Goal: Task Accomplishment & Management: Complete application form

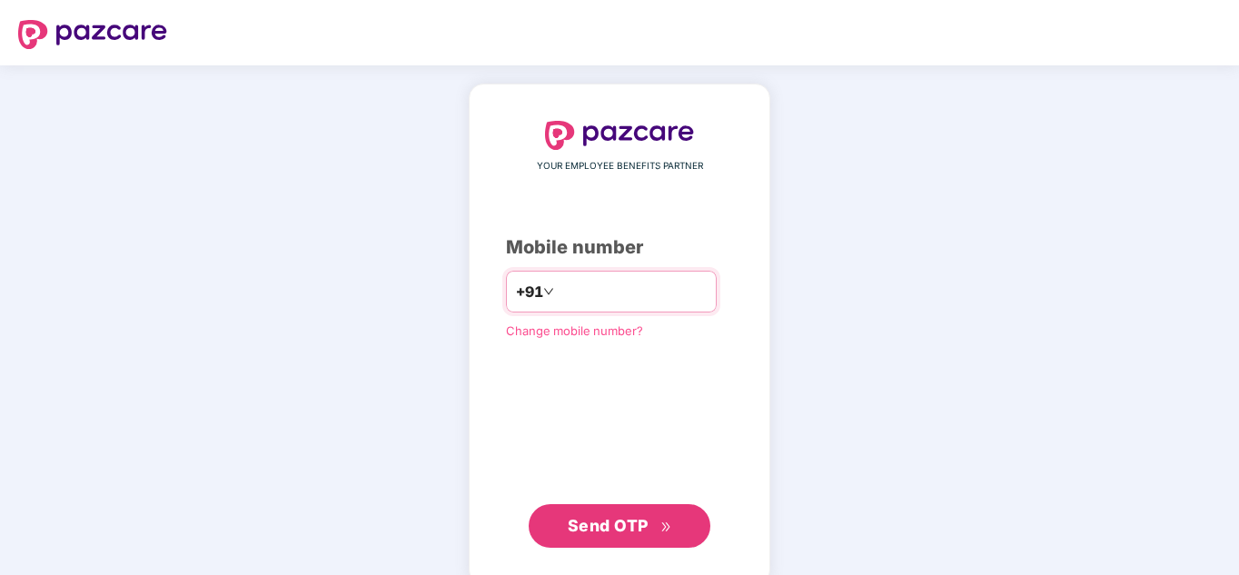
click at [602, 291] on input "number" at bounding box center [632, 291] width 149 height 29
type input "**********"
click at [613, 523] on span "Send OTP" at bounding box center [608, 525] width 81 height 19
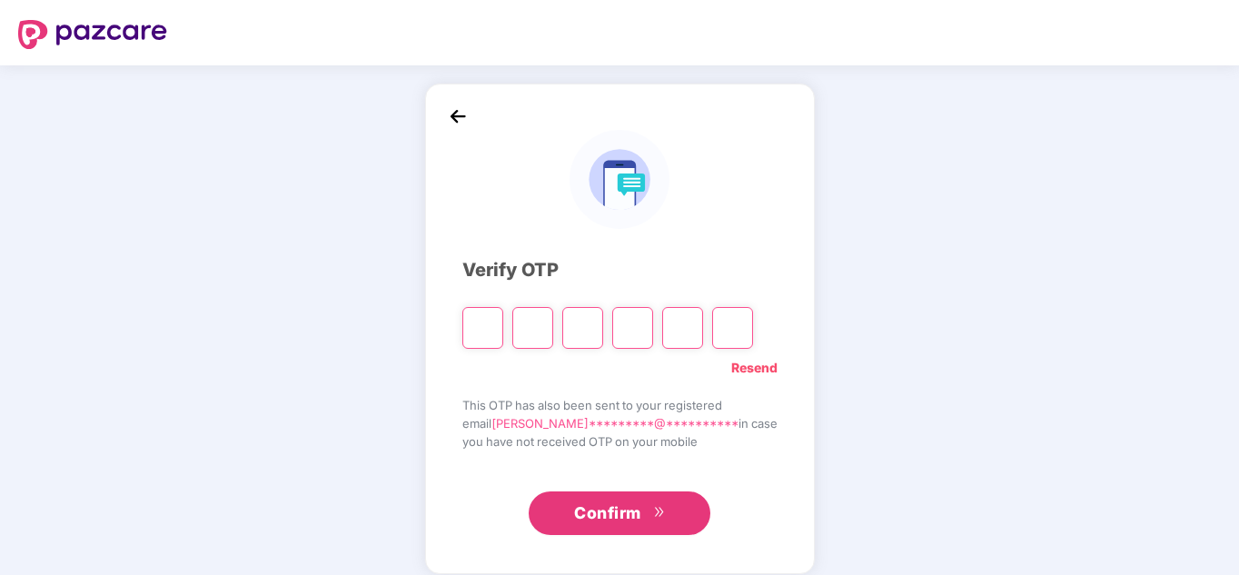
type input "*"
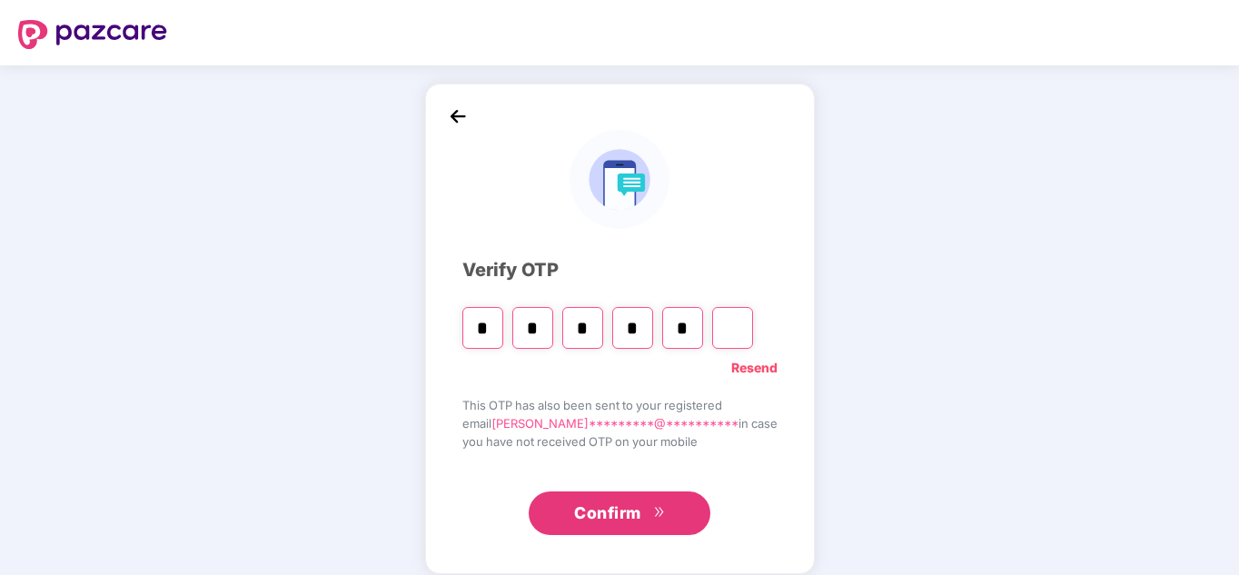
type input "*"
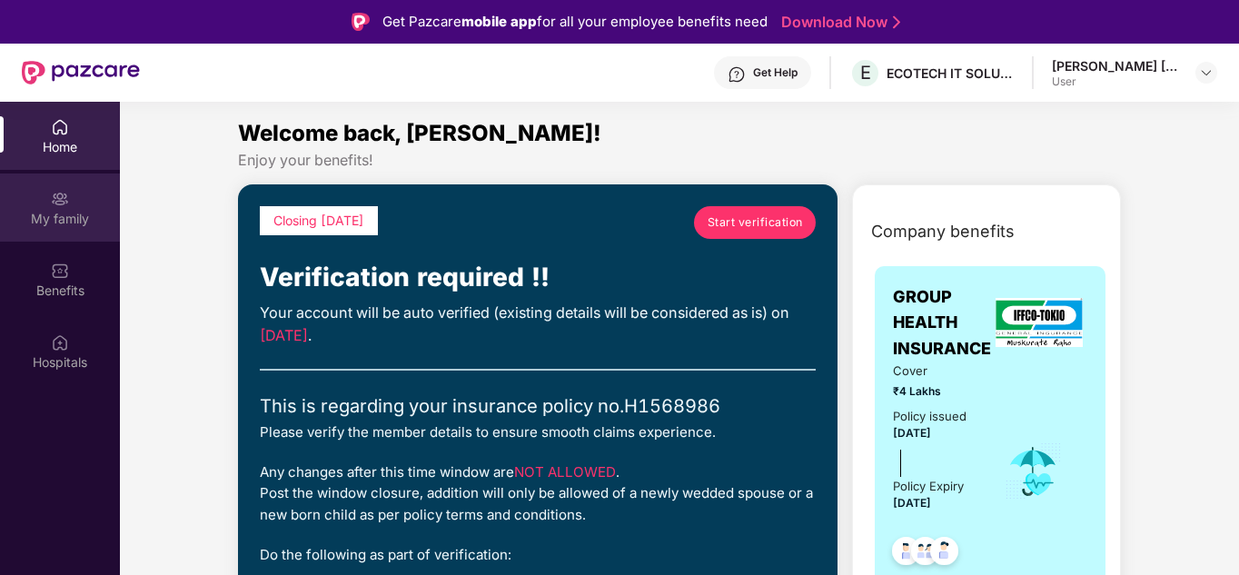
click at [63, 207] on img at bounding box center [60, 199] width 18 height 18
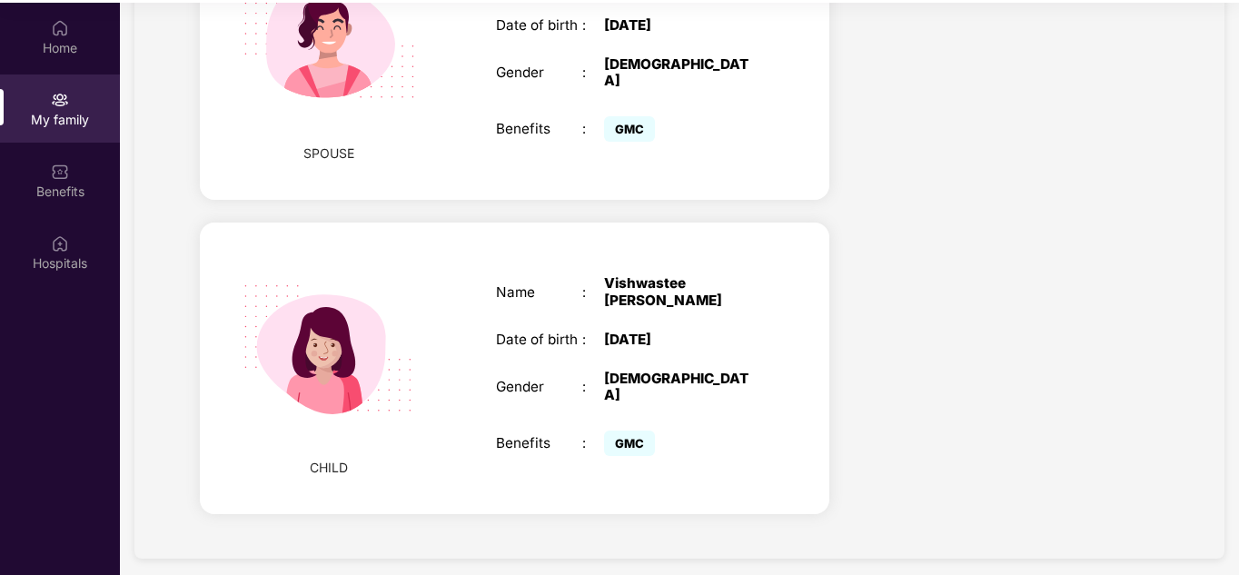
scroll to position [102, 0]
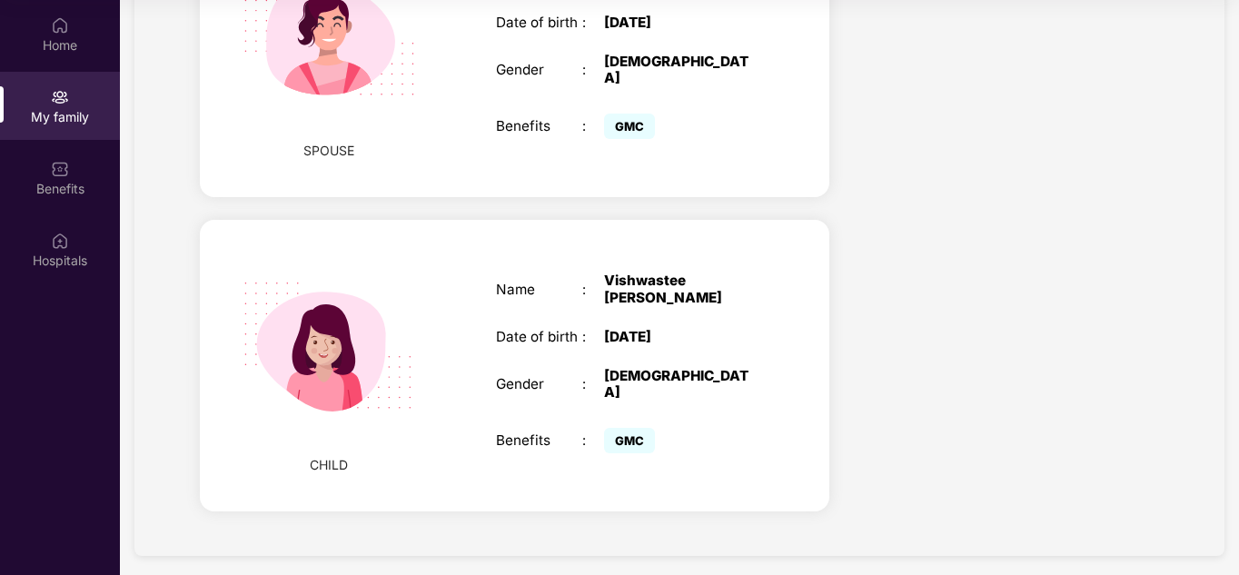
click at [628, 428] on span "GMC" at bounding box center [629, 440] width 51 height 25
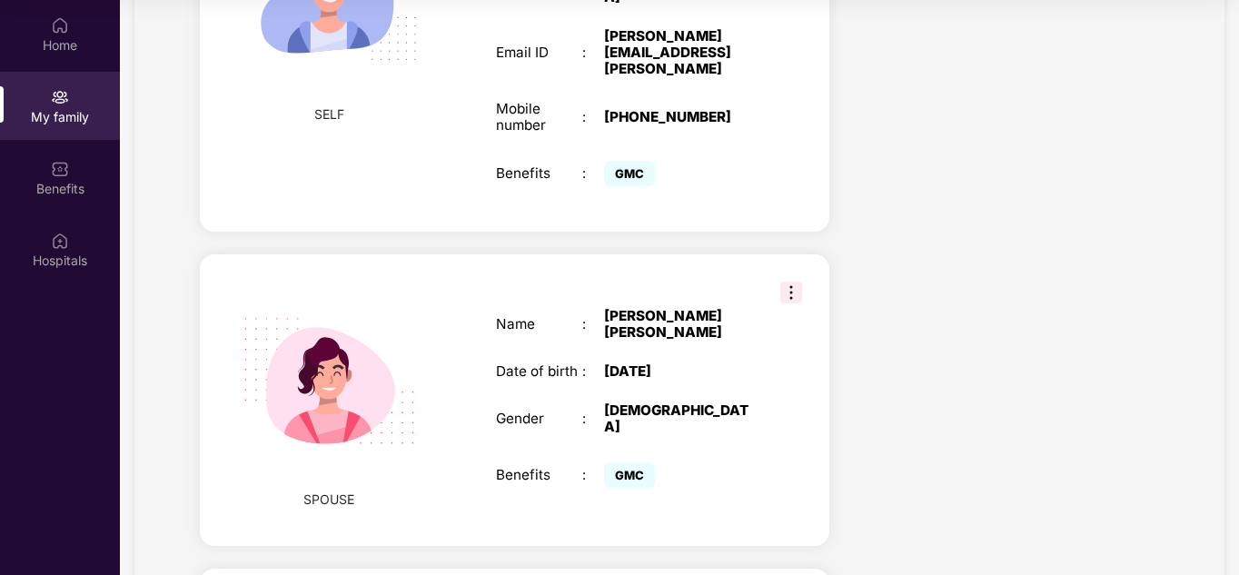
scroll to position [839, 0]
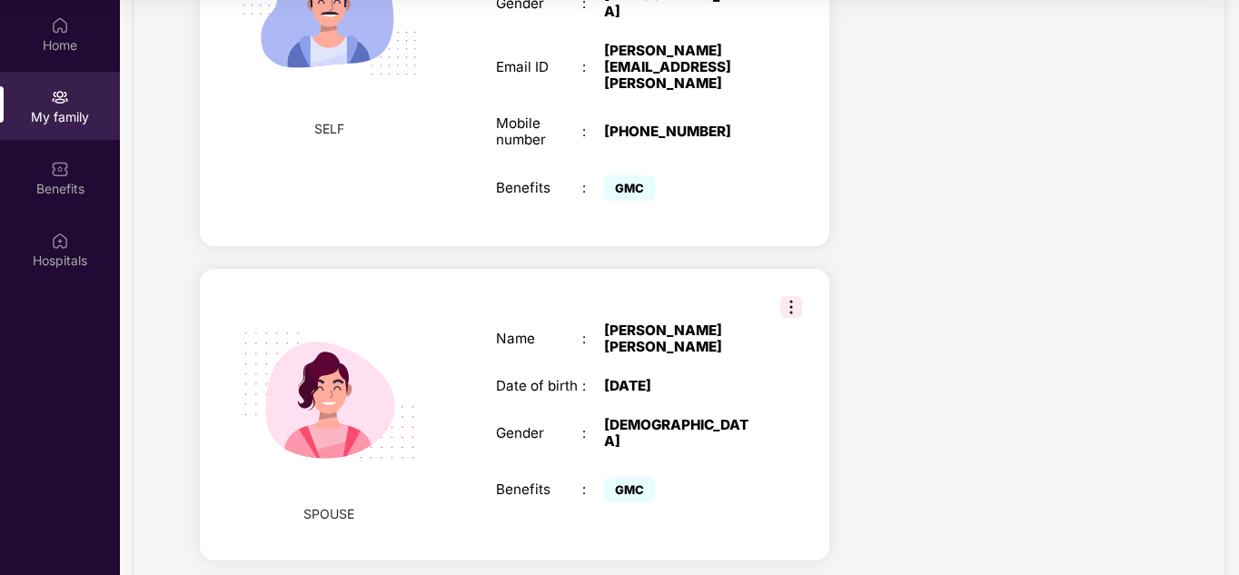
click at [790, 296] on img at bounding box center [791, 307] width 22 height 22
click at [875, 282] on div "Health Cover cover ₹4 Lakhs Policy issued [DATE] Policy Expiry [DATE] Enabled f…" at bounding box center [1009, 85] width 330 height 1623
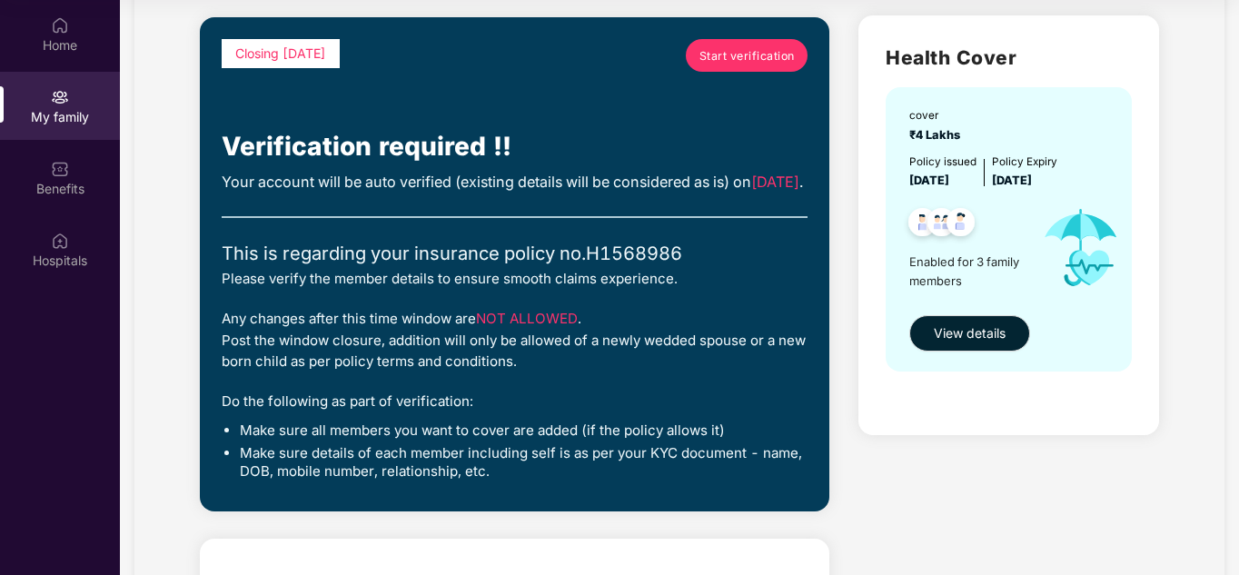
scroll to position [22, 0]
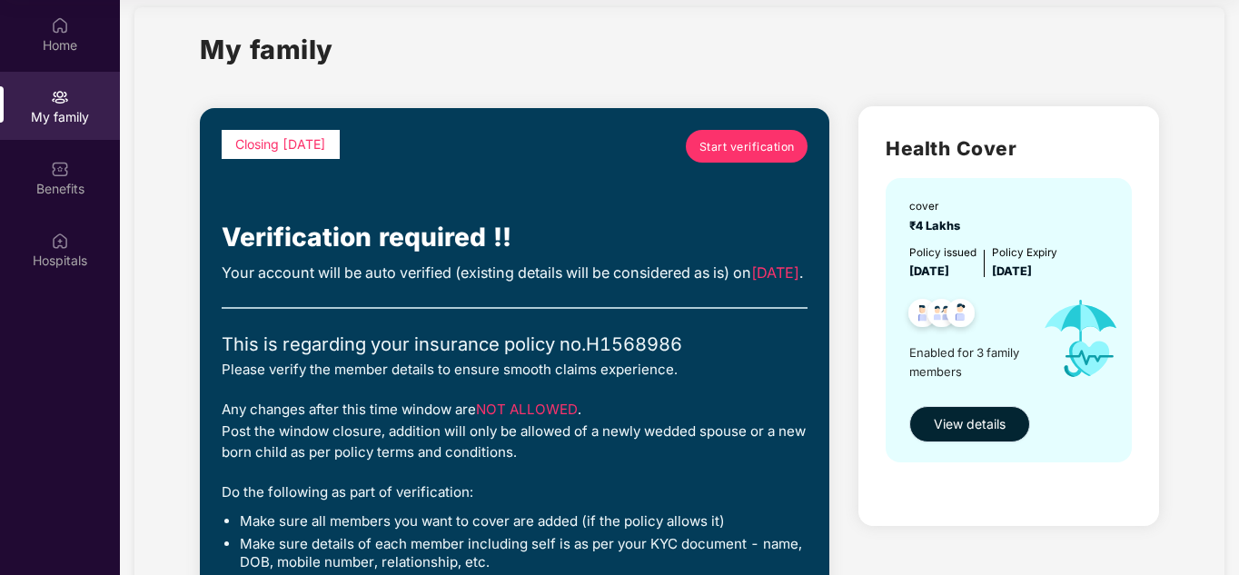
click at [936, 425] on span "View details" at bounding box center [970, 424] width 72 height 20
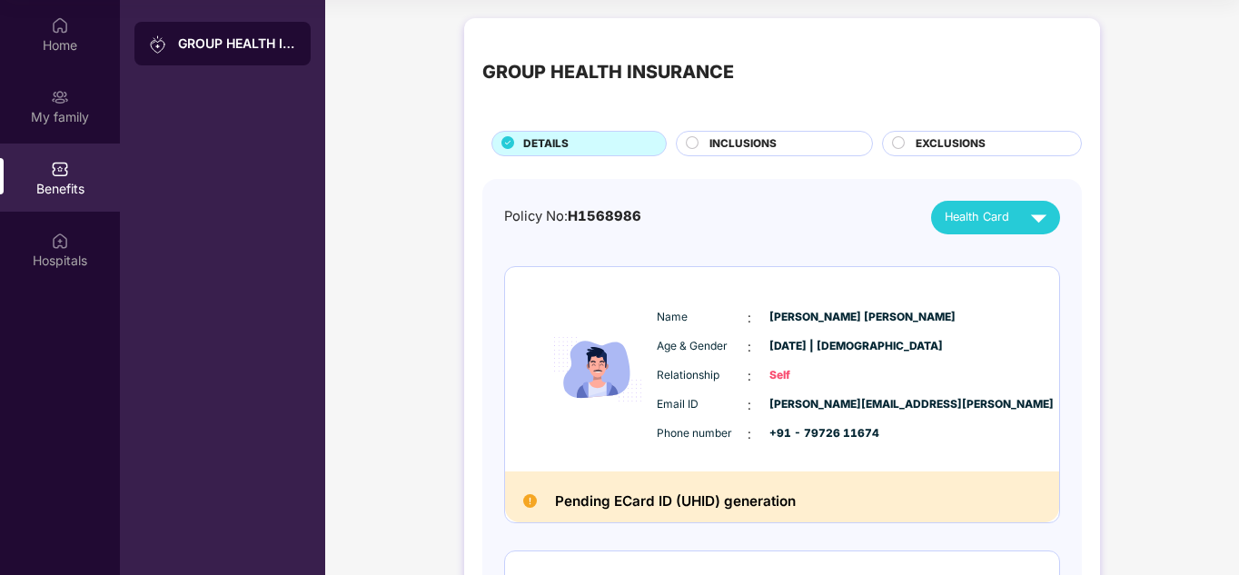
click at [763, 141] on span "INCLUSIONS" at bounding box center [742, 143] width 67 height 17
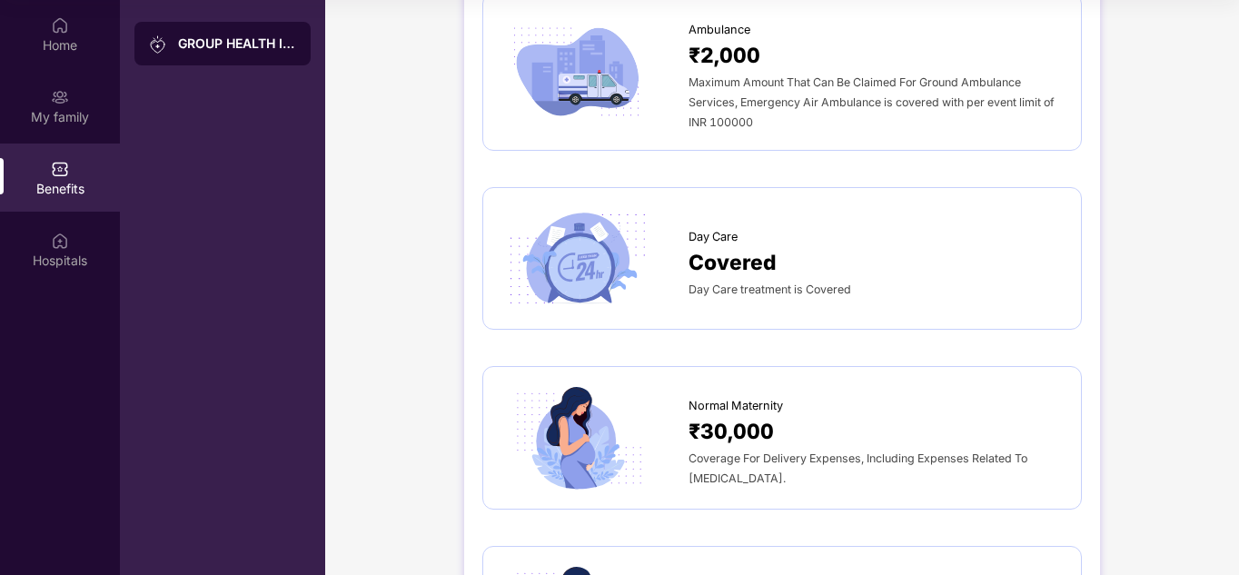
scroll to position [1453, 0]
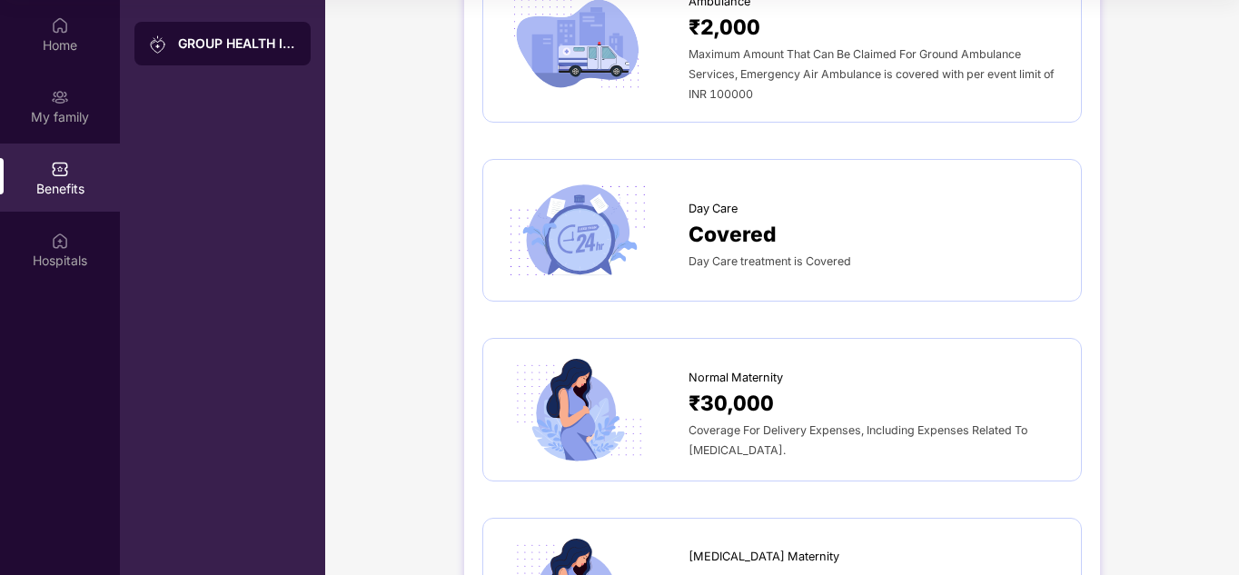
click at [713, 200] on span "Day Care" at bounding box center [712, 209] width 49 height 18
click at [570, 204] on img at bounding box center [576, 230] width 151 height 104
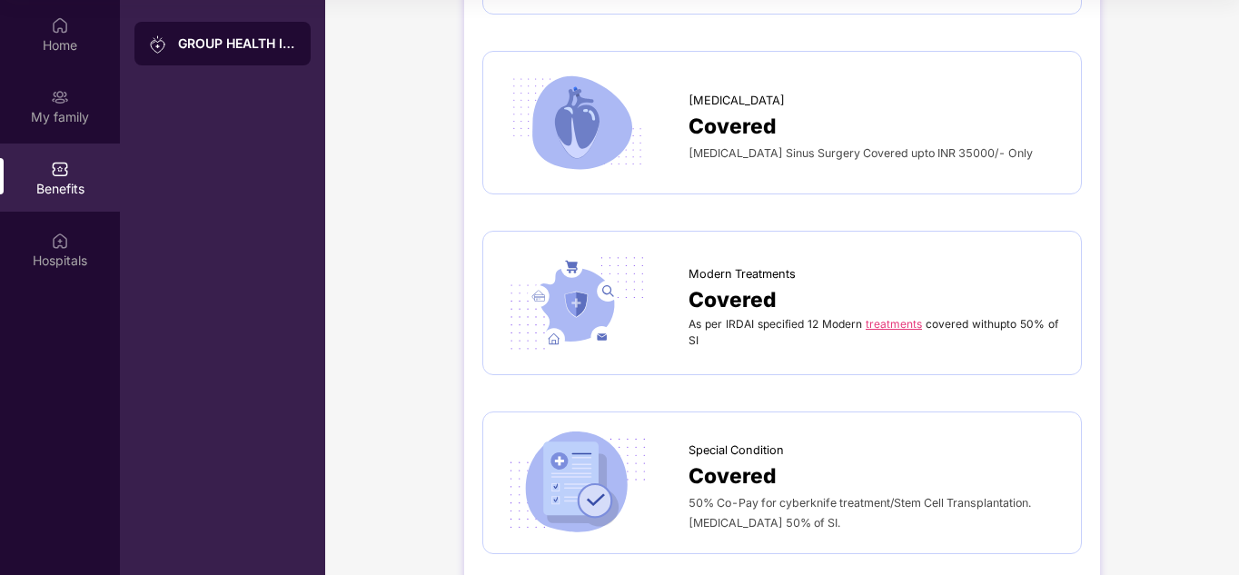
scroll to position [2906, 0]
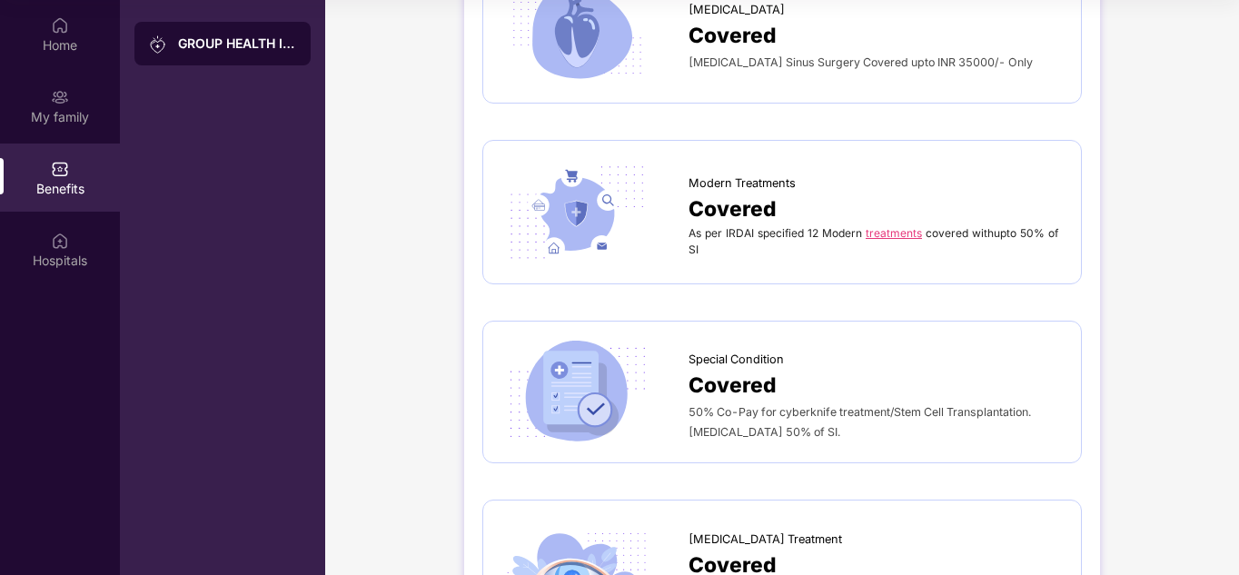
click at [878, 226] on link "treatments" at bounding box center [893, 233] width 56 height 14
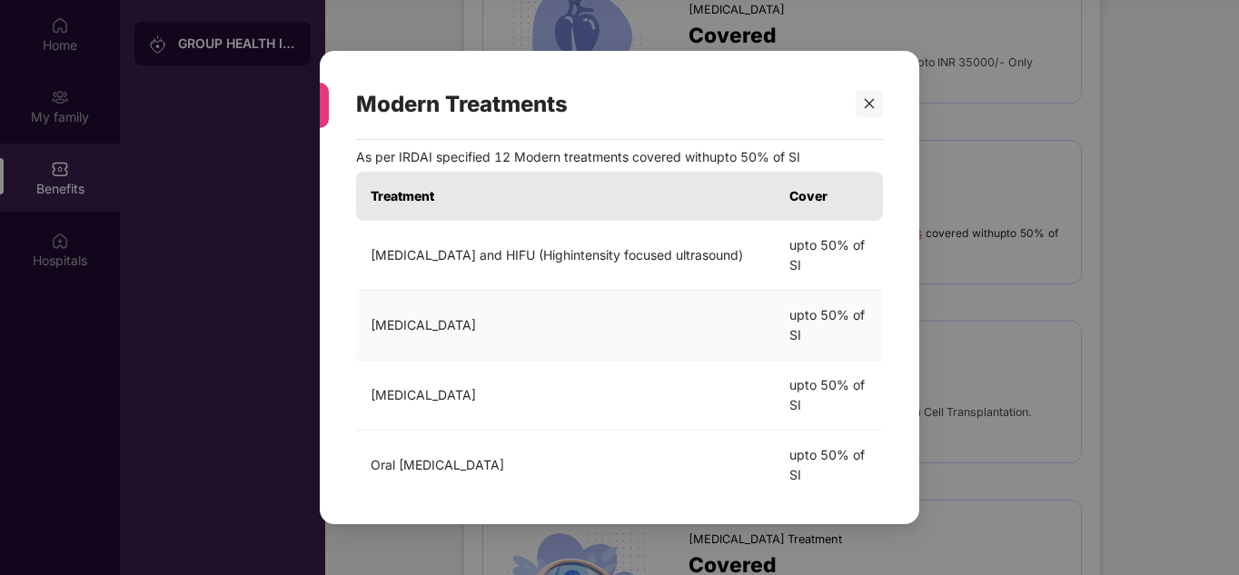
scroll to position [0, 0]
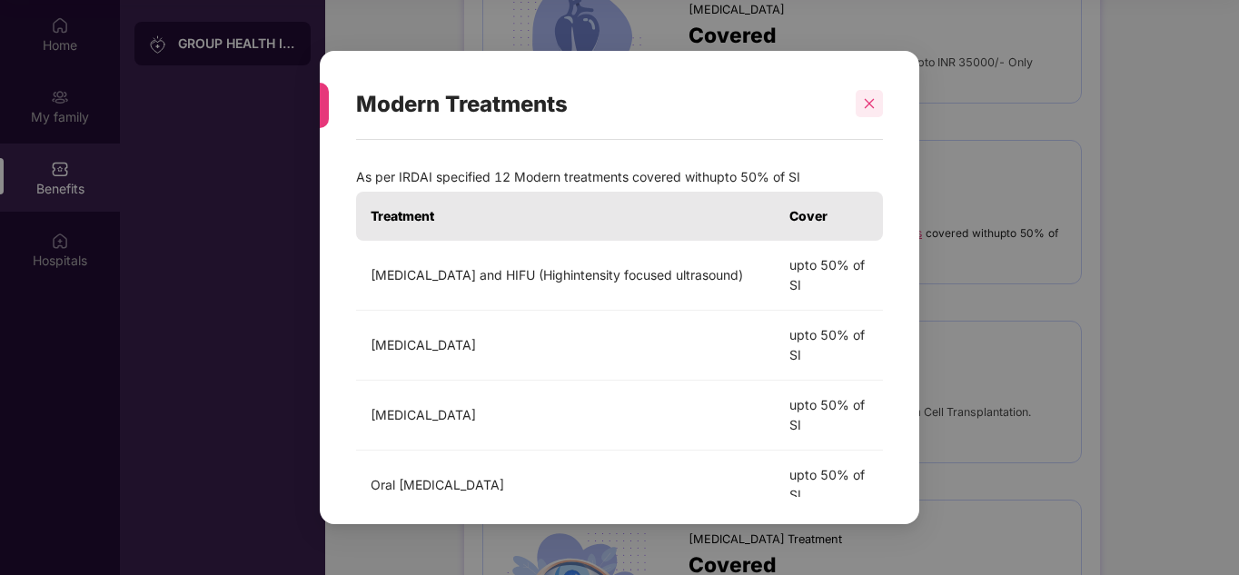
click at [867, 108] on icon "close" at bounding box center [869, 103] width 13 height 13
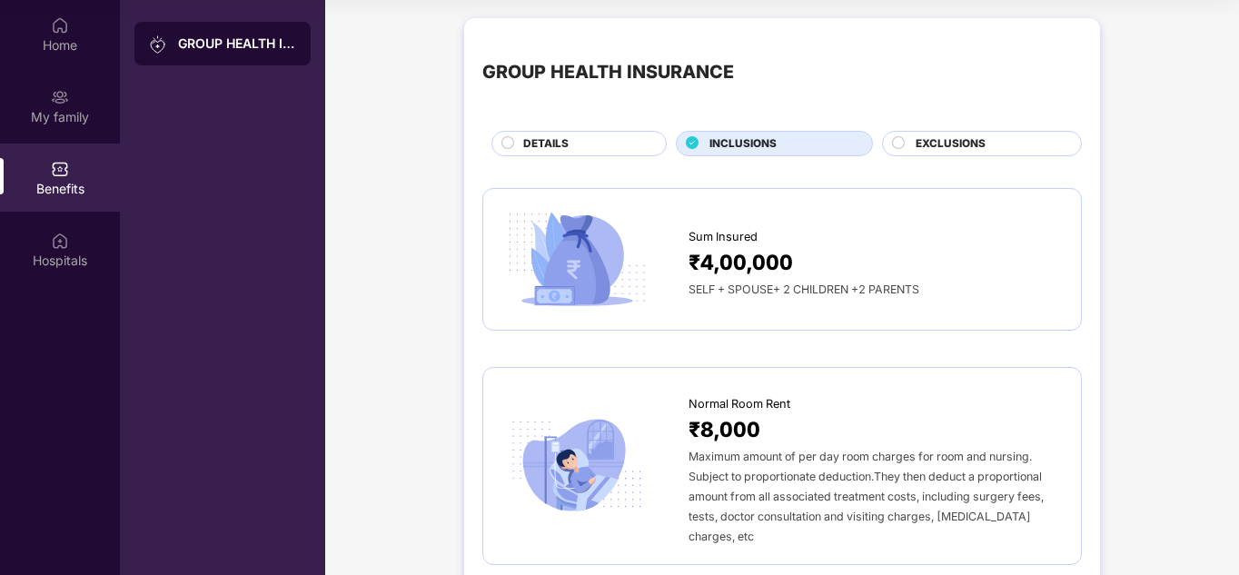
click at [943, 140] on span "EXCLUSIONS" at bounding box center [950, 143] width 70 height 17
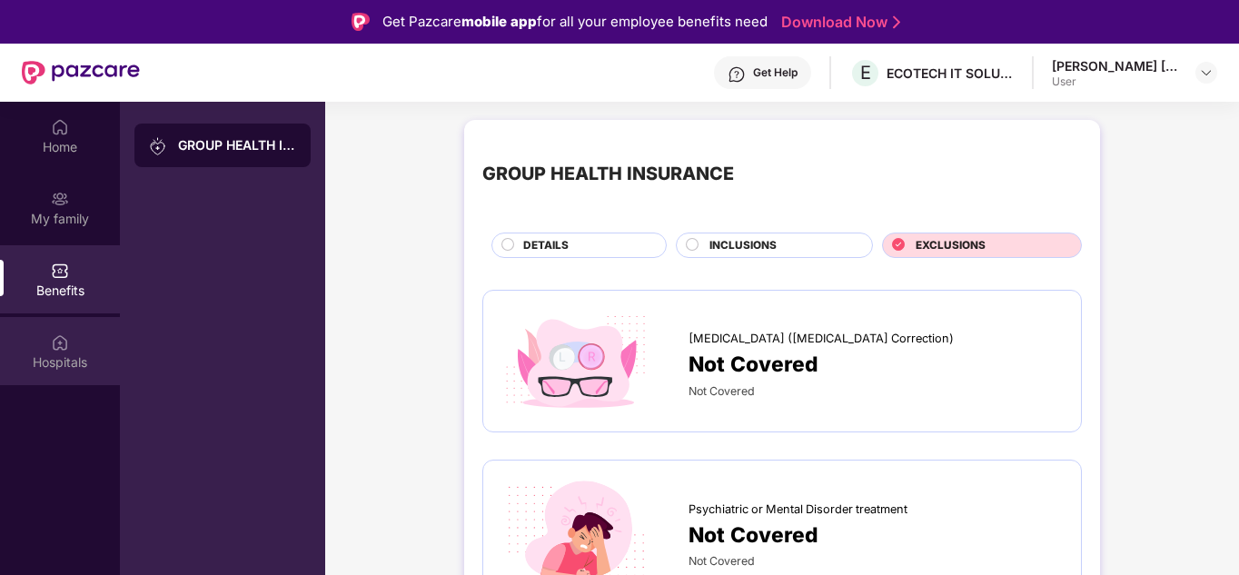
click at [75, 353] on div "Hospitals" at bounding box center [60, 362] width 120 height 18
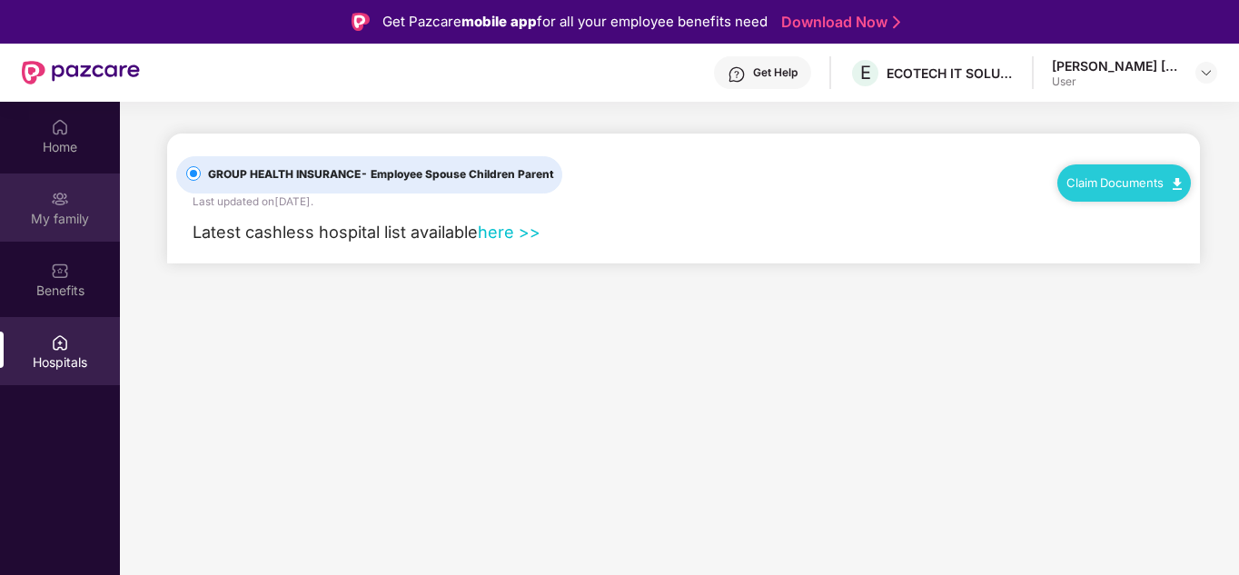
click at [59, 201] on img at bounding box center [60, 199] width 18 height 18
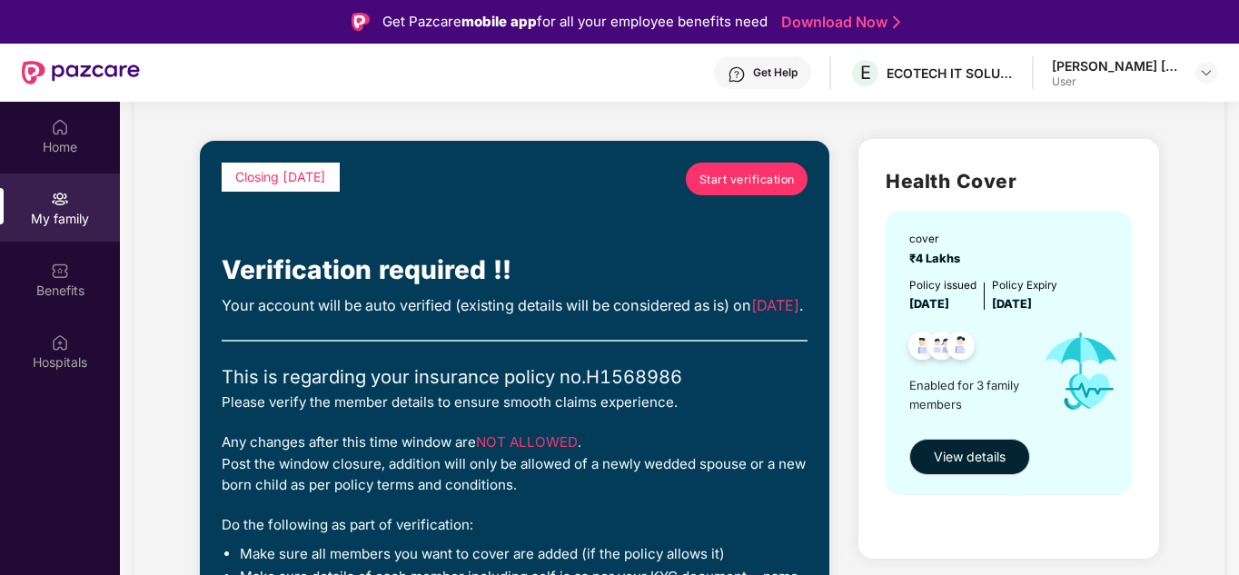
scroll to position [182, 0]
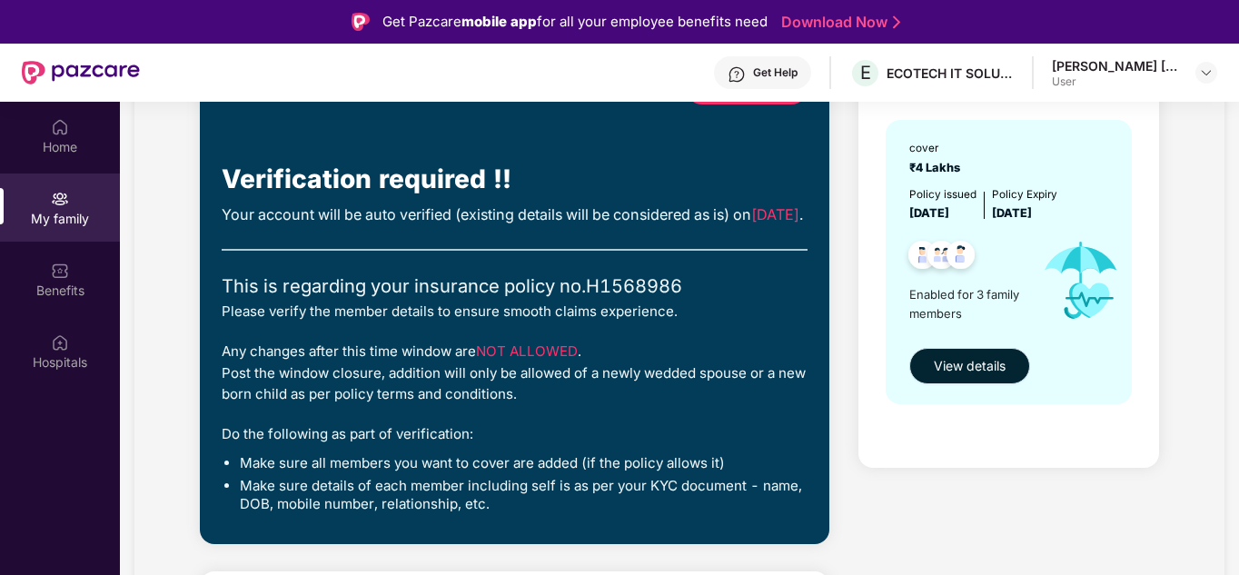
click at [976, 362] on span "View details" at bounding box center [970, 366] width 72 height 20
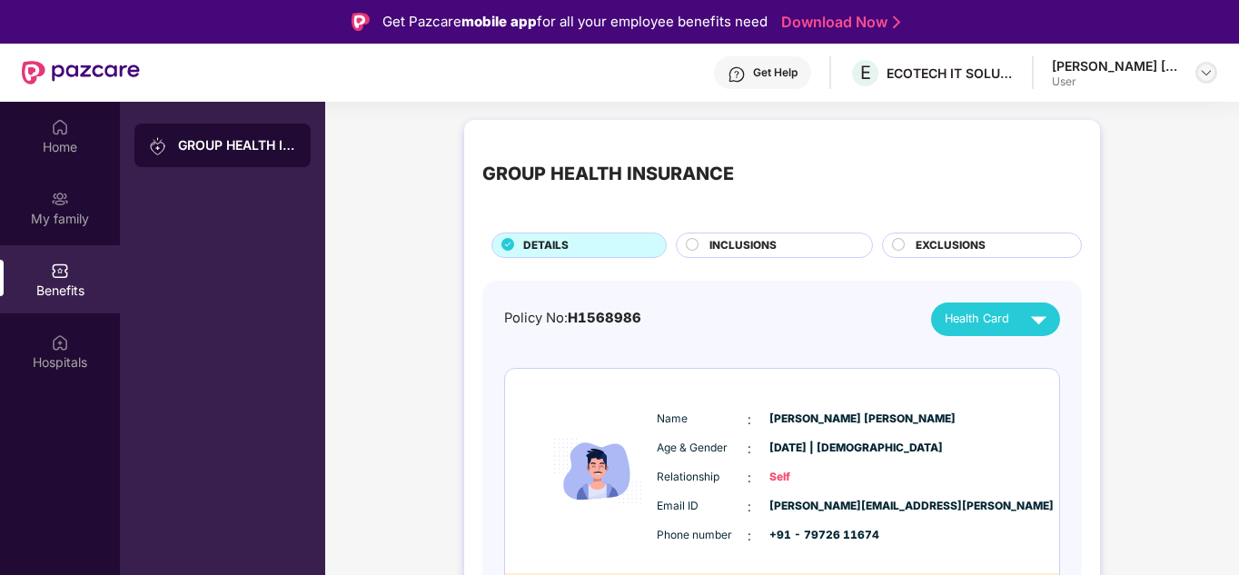
click at [1212, 78] on img at bounding box center [1206, 72] width 15 height 15
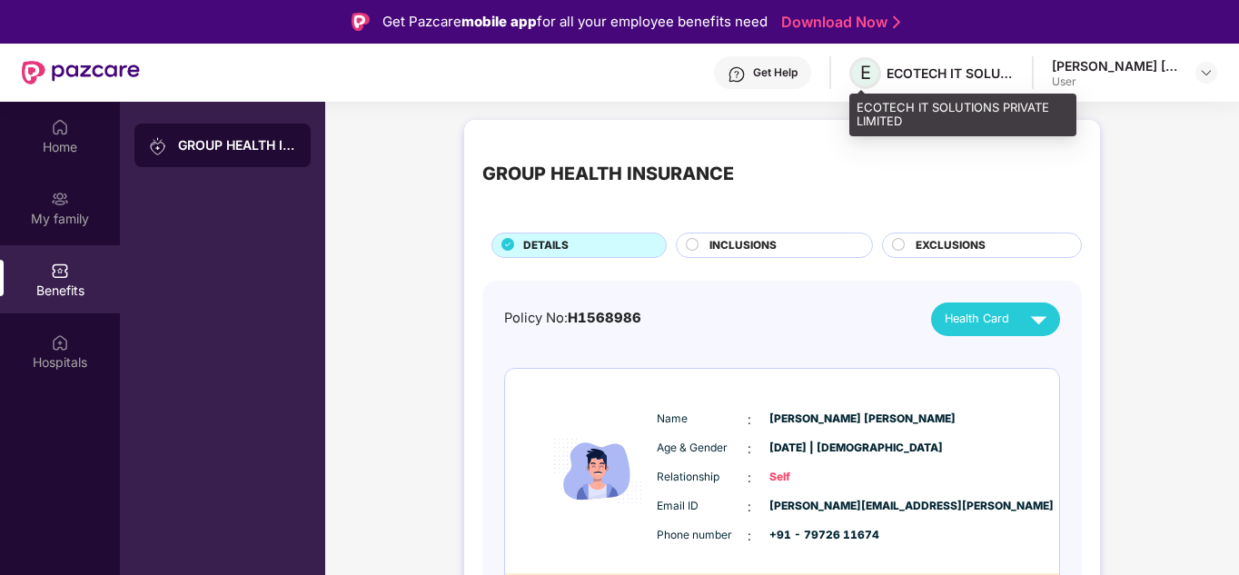
click at [877, 67] on span "E" at bounding box center [865, 73] width 32 height 32
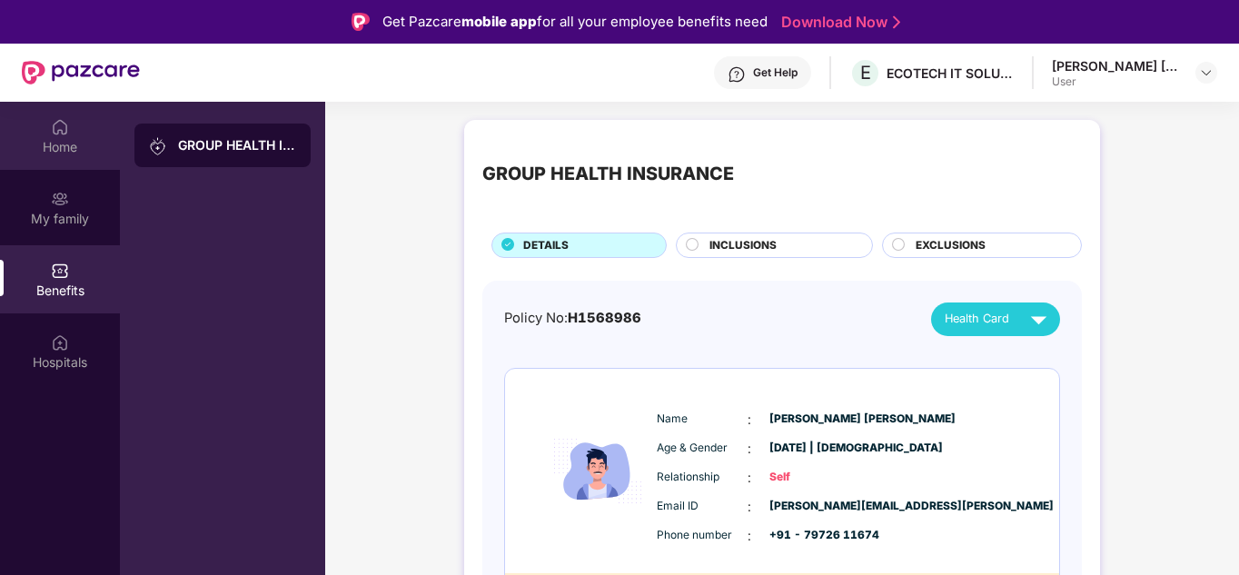
click at [67, 138] on div "Home" at bounding box center [60, 147] width 120 height 18
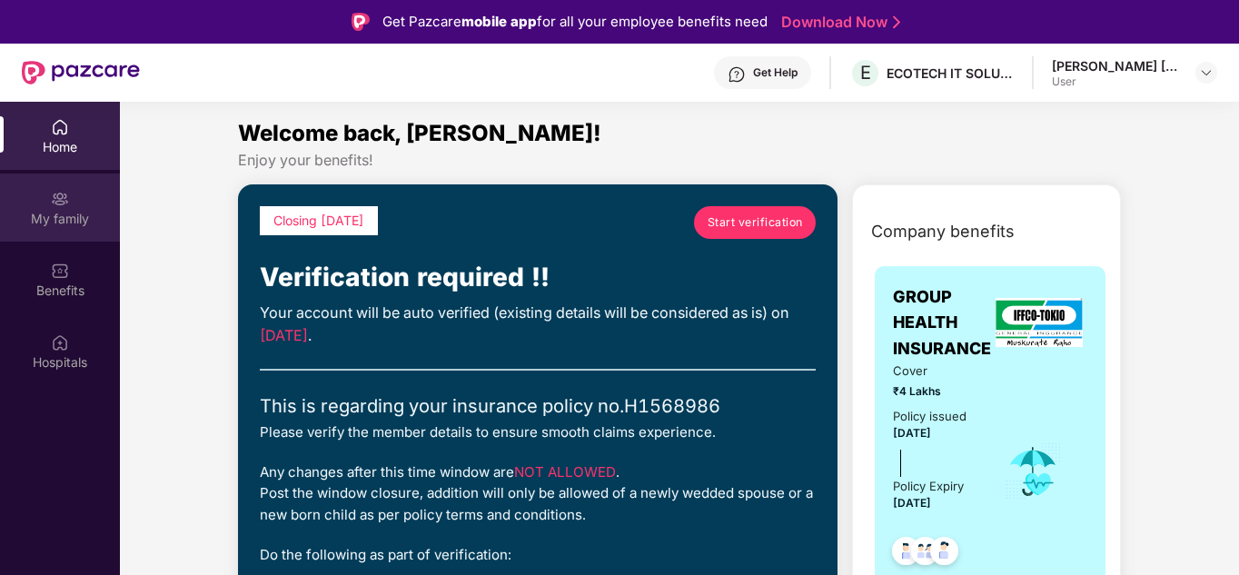
click at [43, 197] on div "My family" at bounding box center [60, 207] width 120 height 68
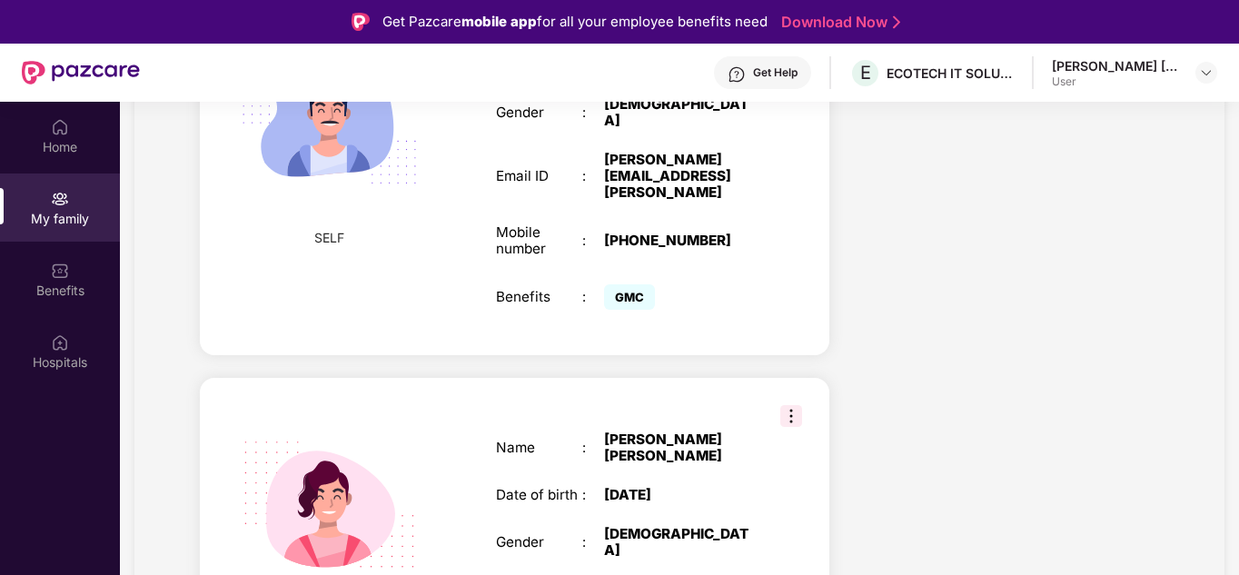
scroll to position [839, 0]
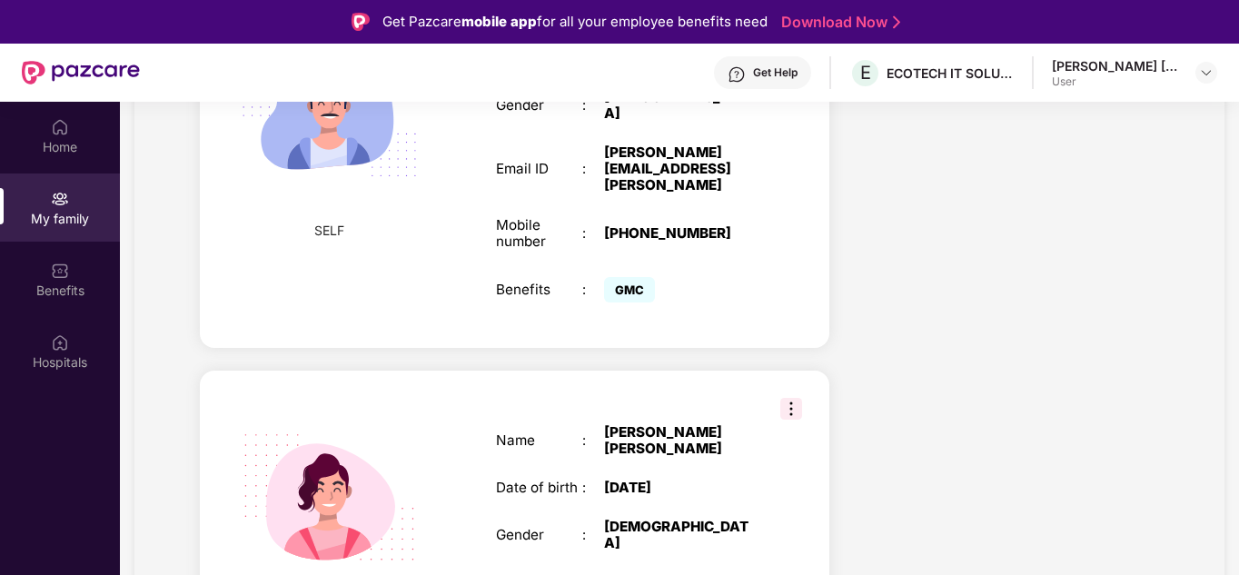
click at [679, 288] on div "GMC" at bounding box center [680, 289] width 152 height 35
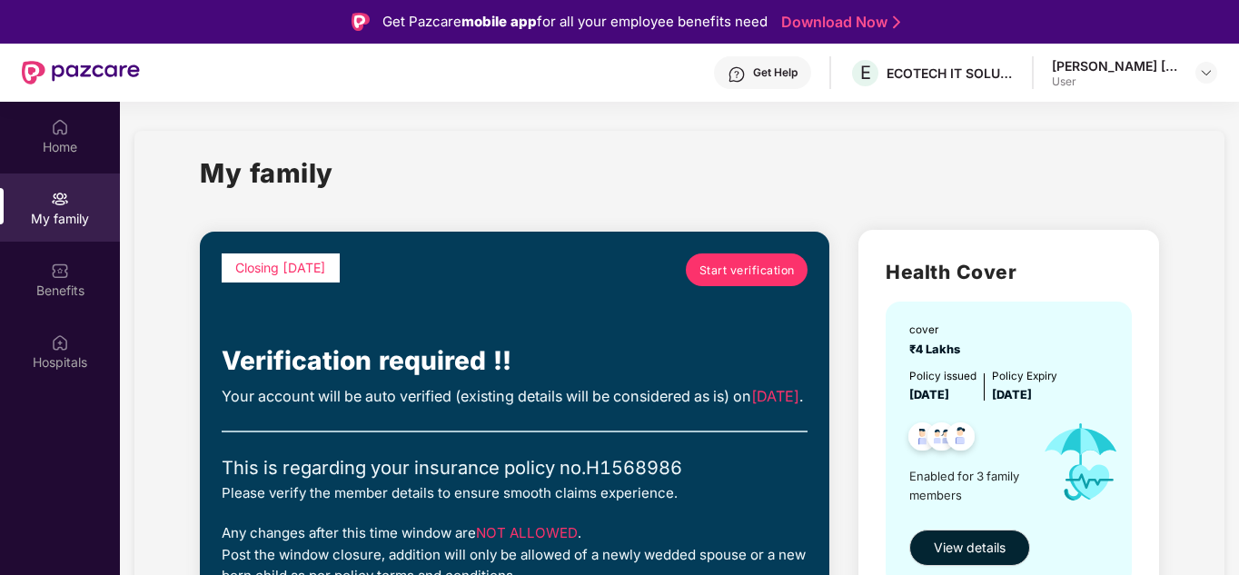
scroll to position [182, 0]
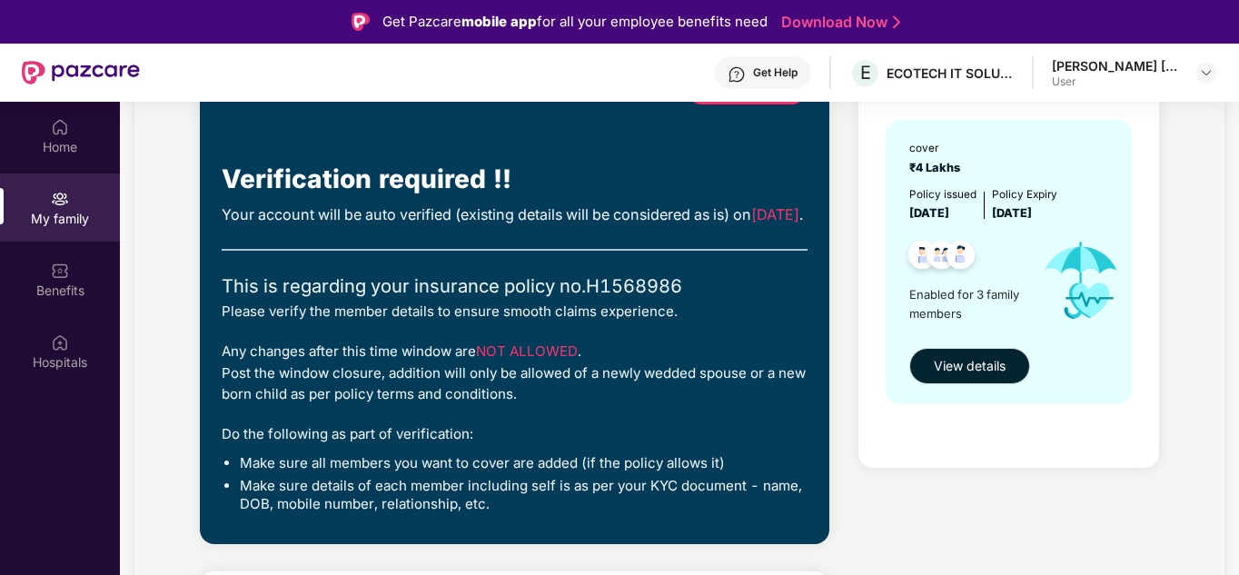
click at [956, 371] on span "View details" at bounding box center [970, 366] width 72 height 20
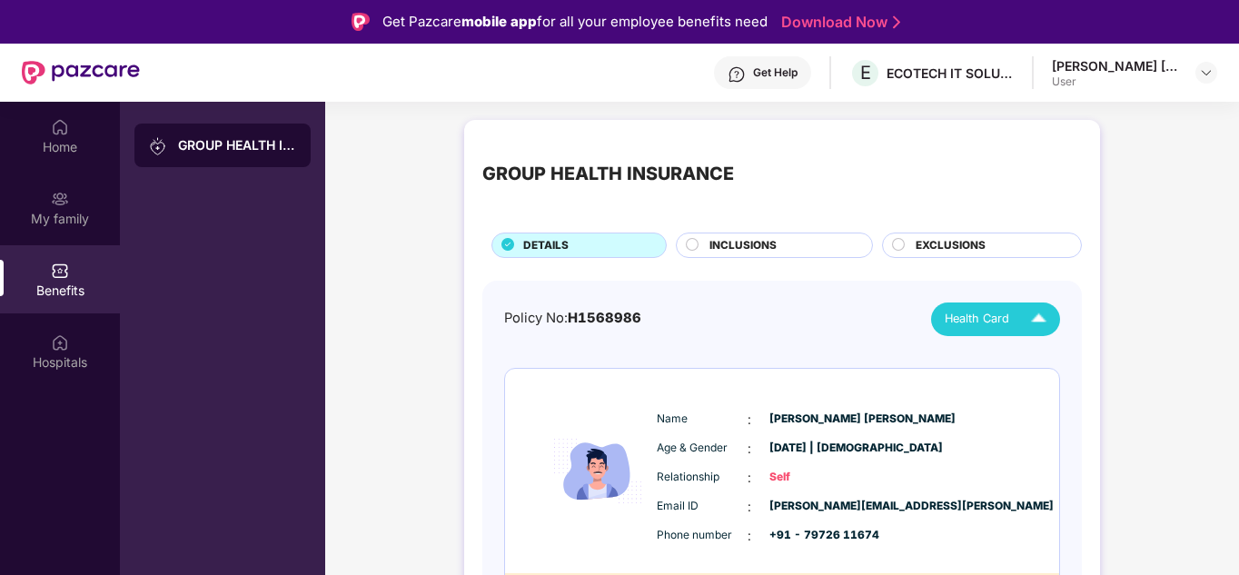
click at [1039, 323] on img at bounding box center [1039, 319] width 32 height 32
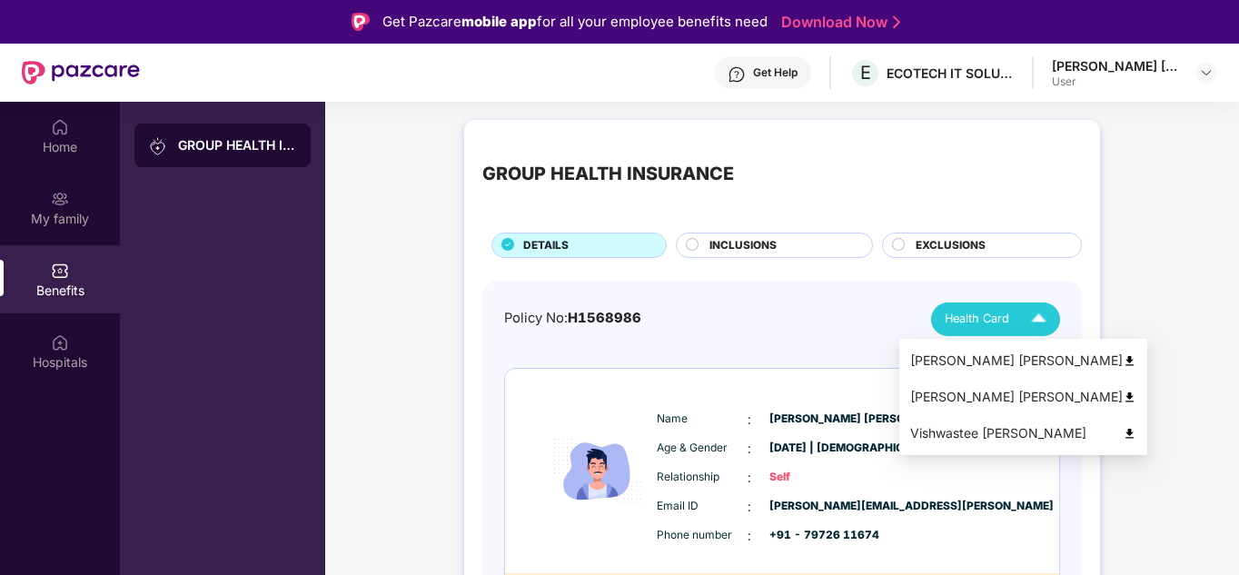
click at [1122, 359] on img at bounding box center [1129, 361] width 14 height 14
click at [1122, 398] on img at bounding box center [1129, 397] width 14 height 14
click at [1122, 430] on img at bounding box center [1129, 434] width 14 height 14
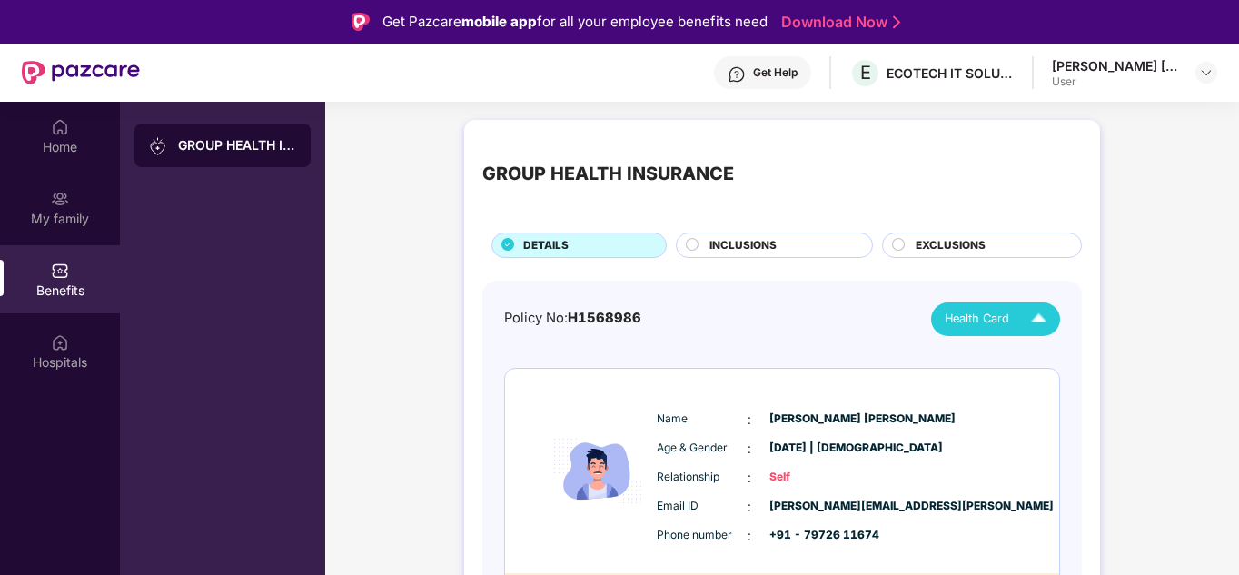
click at [772, 226] on div "GROUP HEALTH INSURANCE DETAILS INCLUSIONS EXCLUSIONS" at bounding box center [781, 198] width 599 height 120
click at [765, 242] on span "INCLUSIONS" at bounding box center [742, 245] width 67 height 17
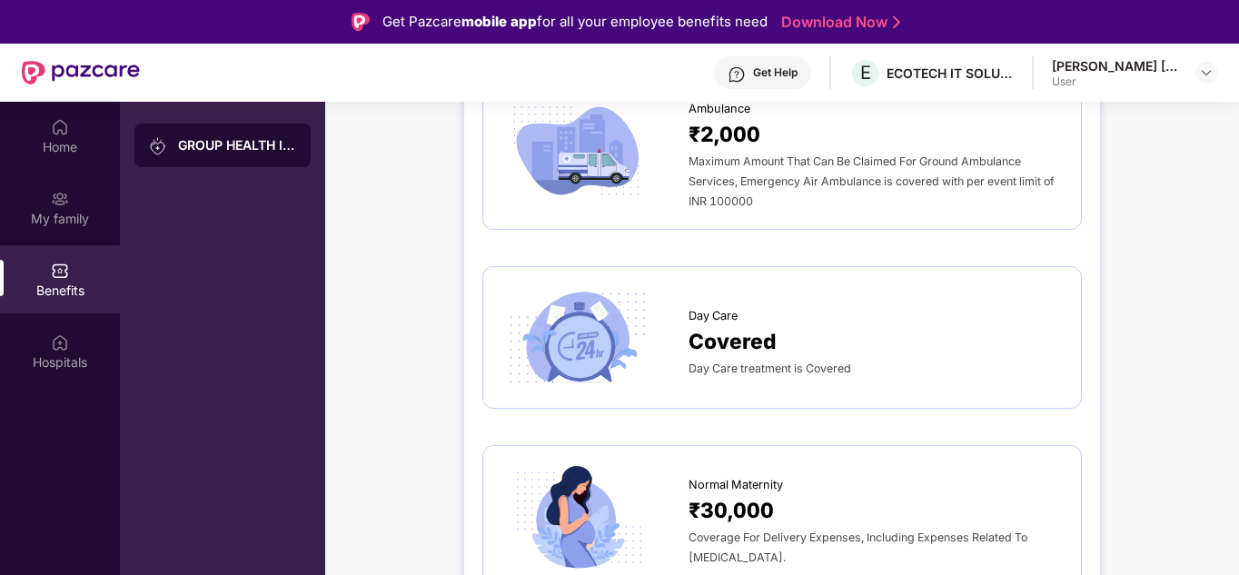
scroll to position [1453, 0]
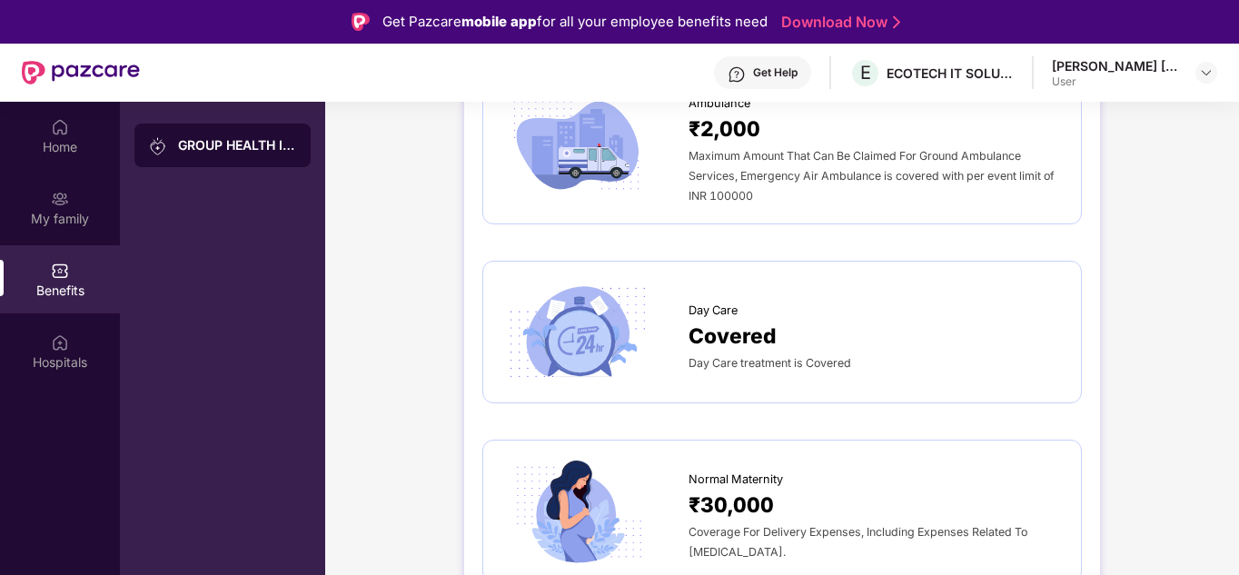
click at [578, 311] on img at bounding box center [576, 332] width 151 height 104
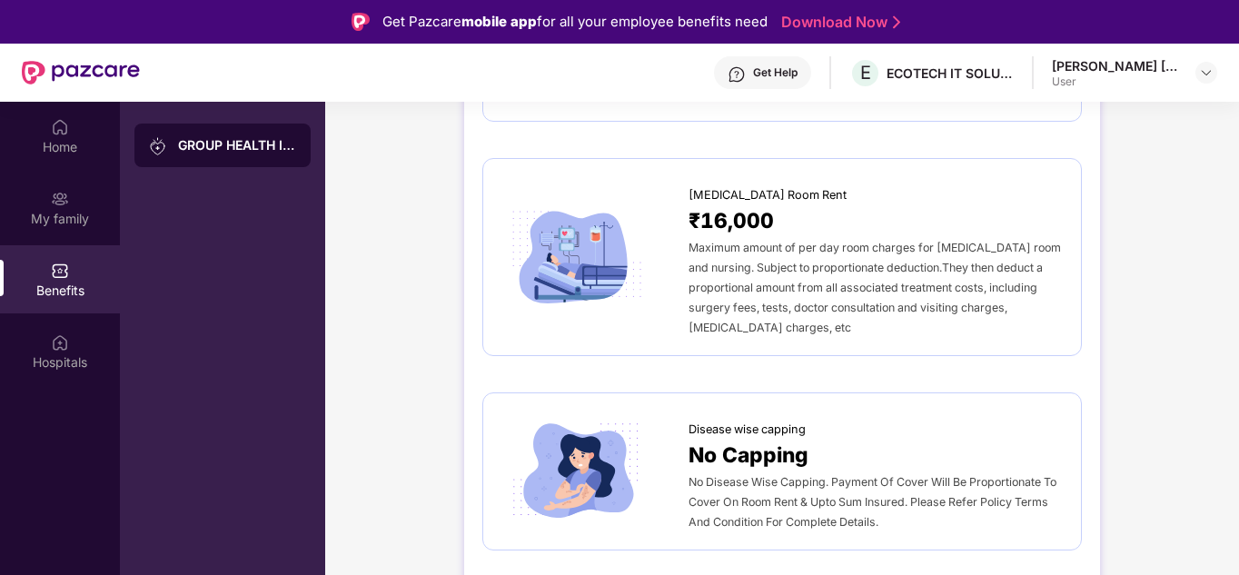
scroll to position [363, 0]
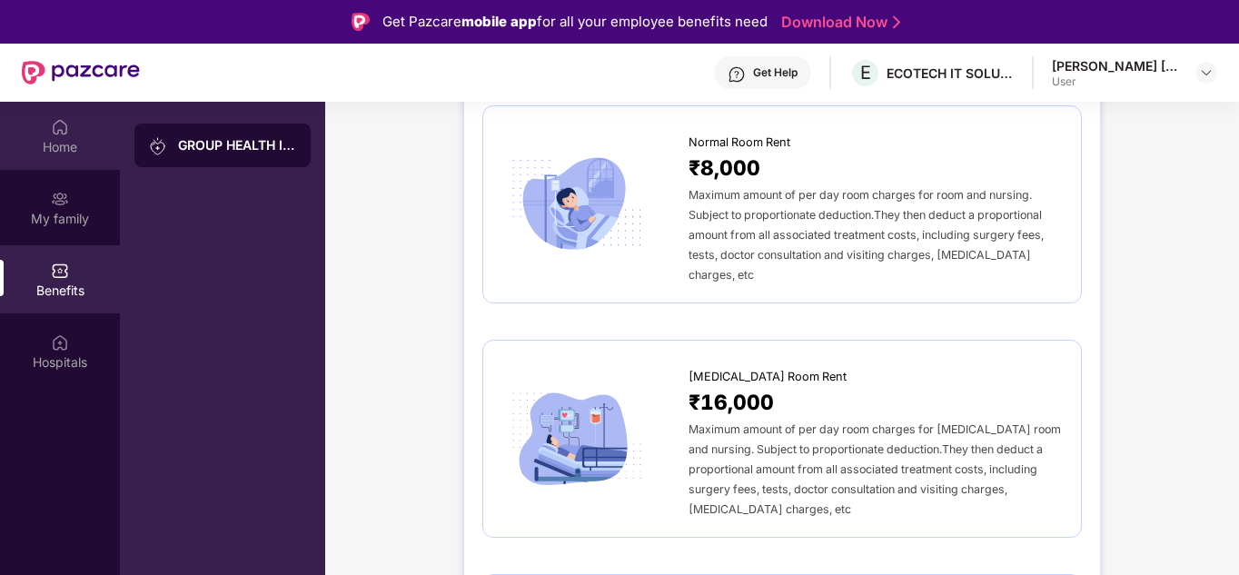
click at [52, 143] on div "Home" at bounding box center [60, 147] width 120 height 18
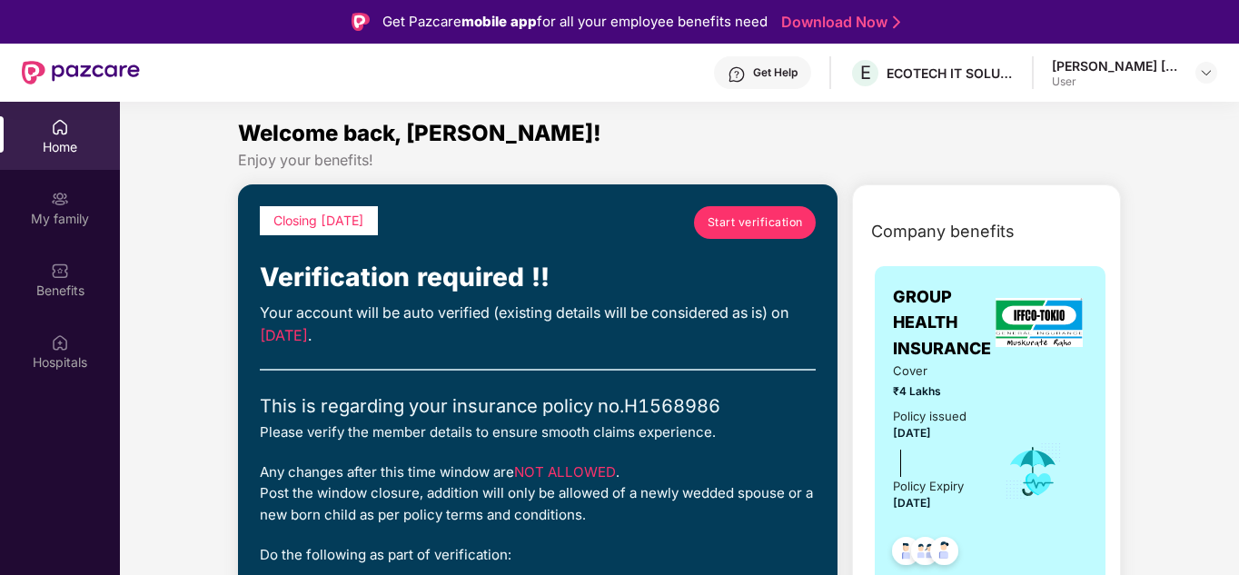
scroll to position [91, 0]
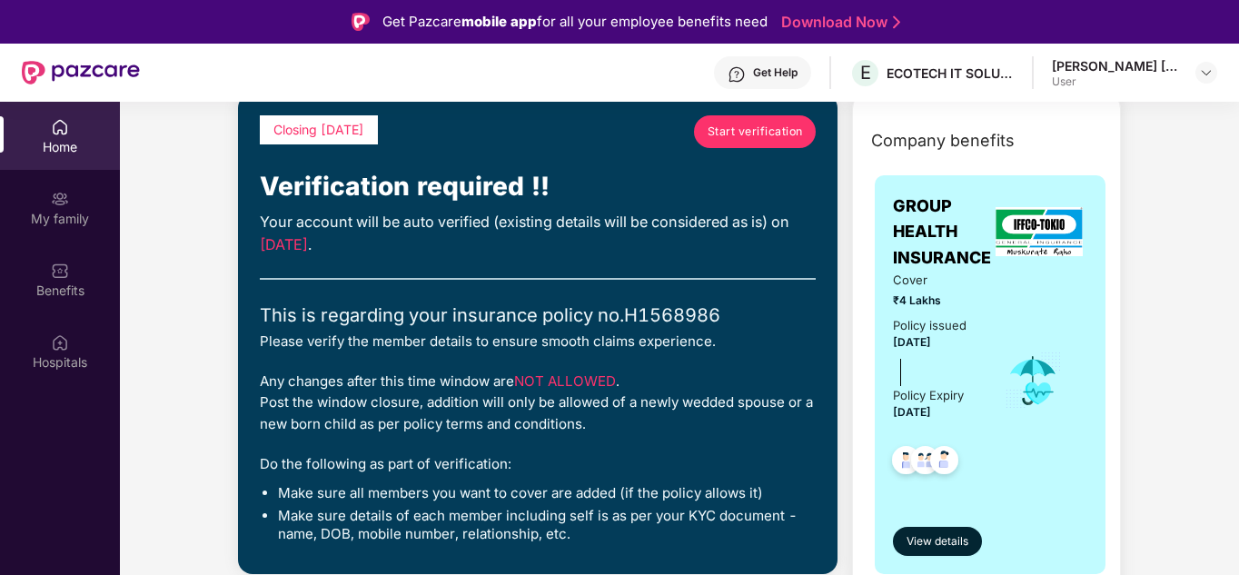
click at [753, 133] on span "Start verification" at bounding box center [754, 131] width 95 height 17
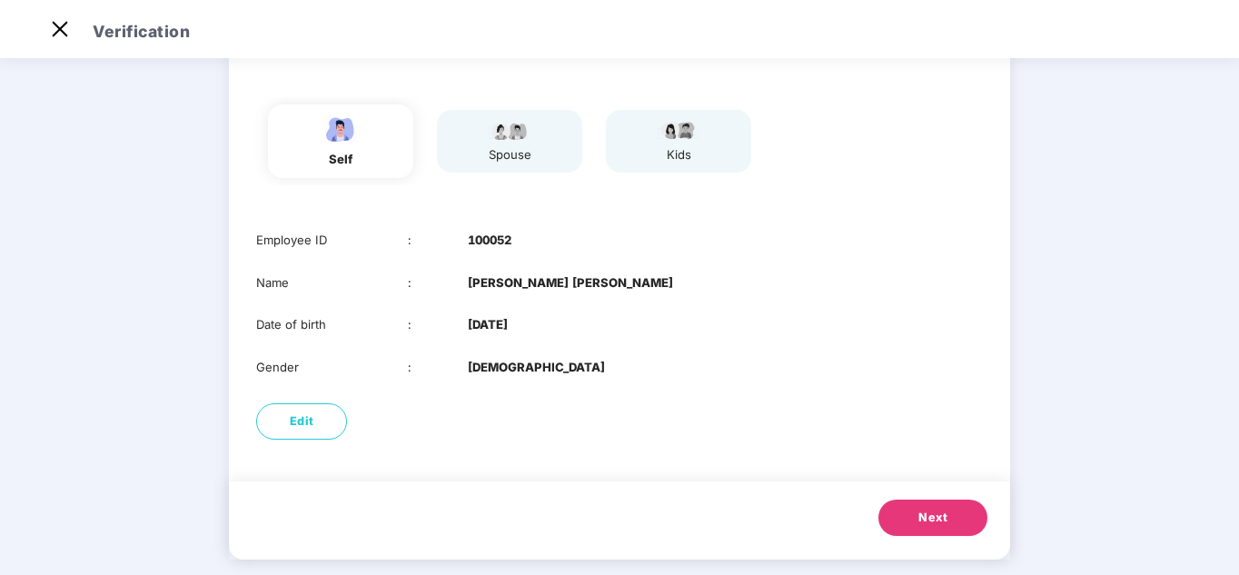
scroll to position [143, 0]
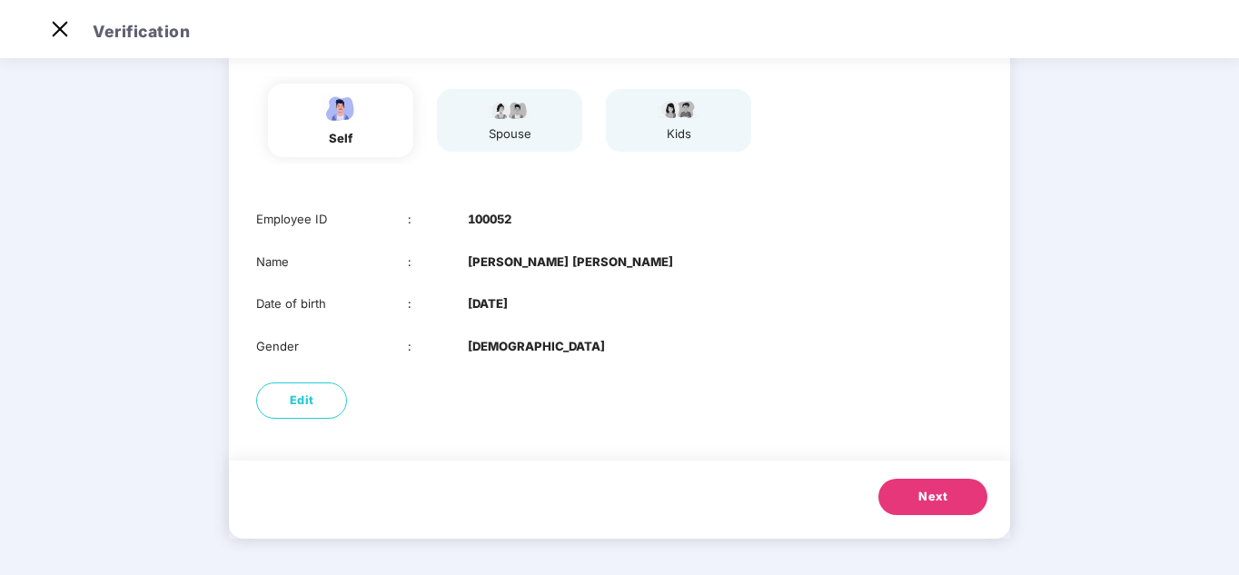
click at [934, 494] on span "Next" at bounding box center [932, 497] width 29 height 18
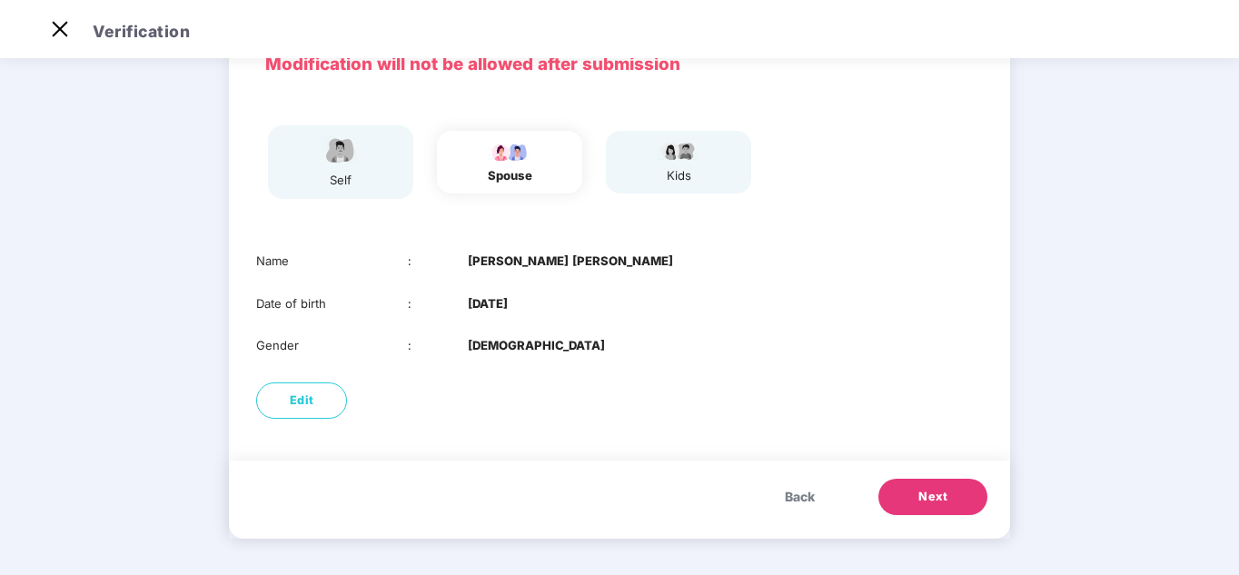
click at [934, 494] on span "Next" at bounding box center [932, 497] width 29 height 18
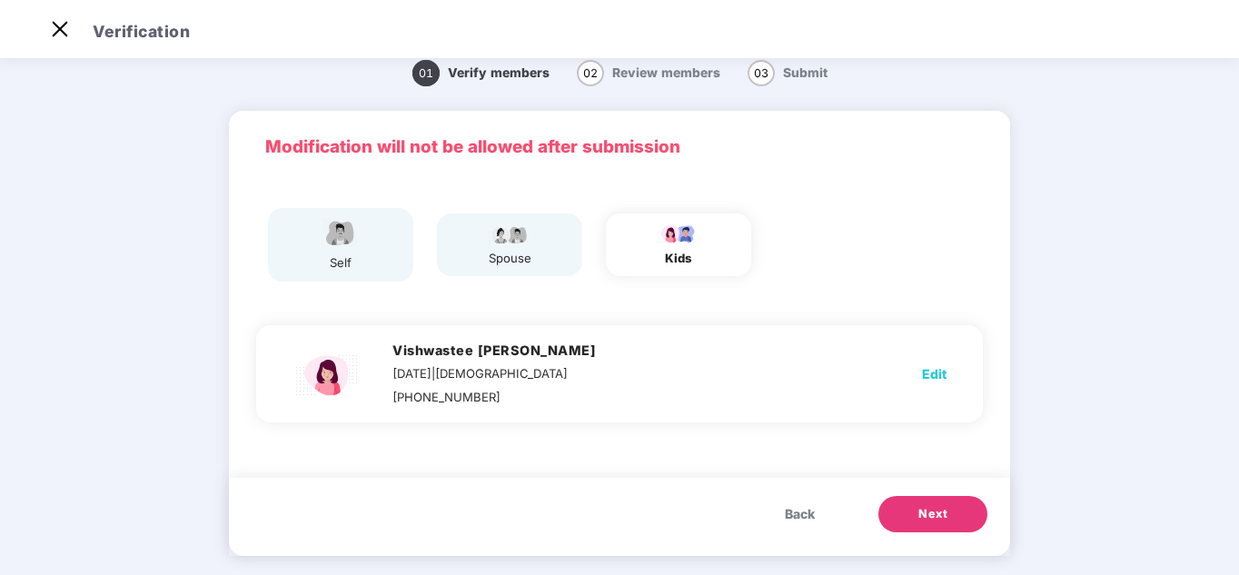
scroll to position [36, 0]
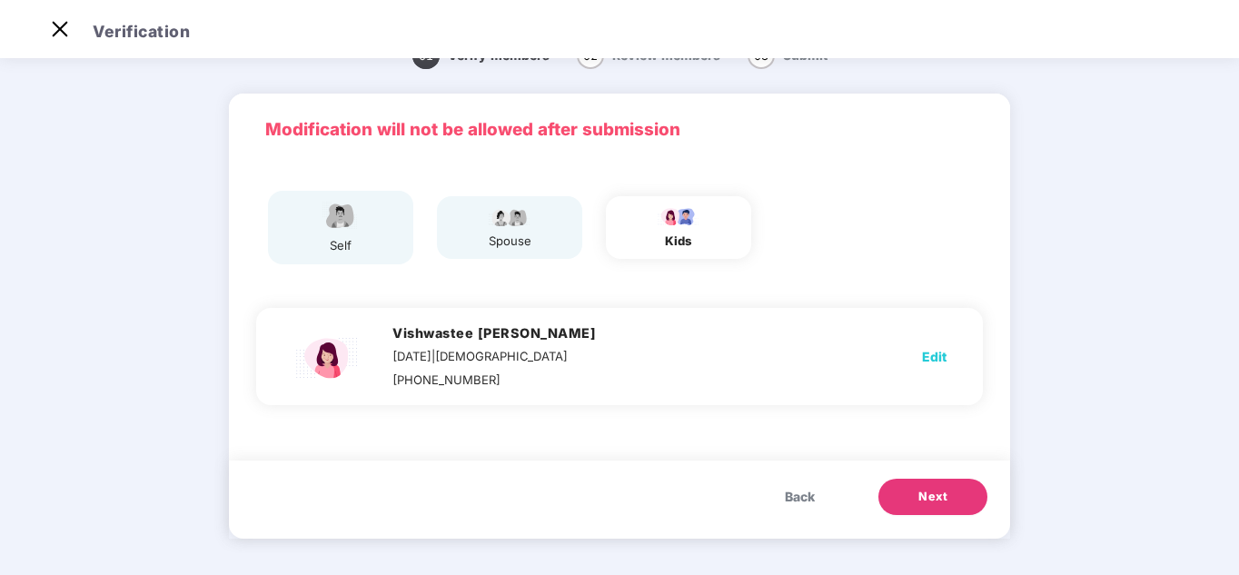
click at [930, 487] on button "Next" at bounding box center [932, 497] width 109 height 36
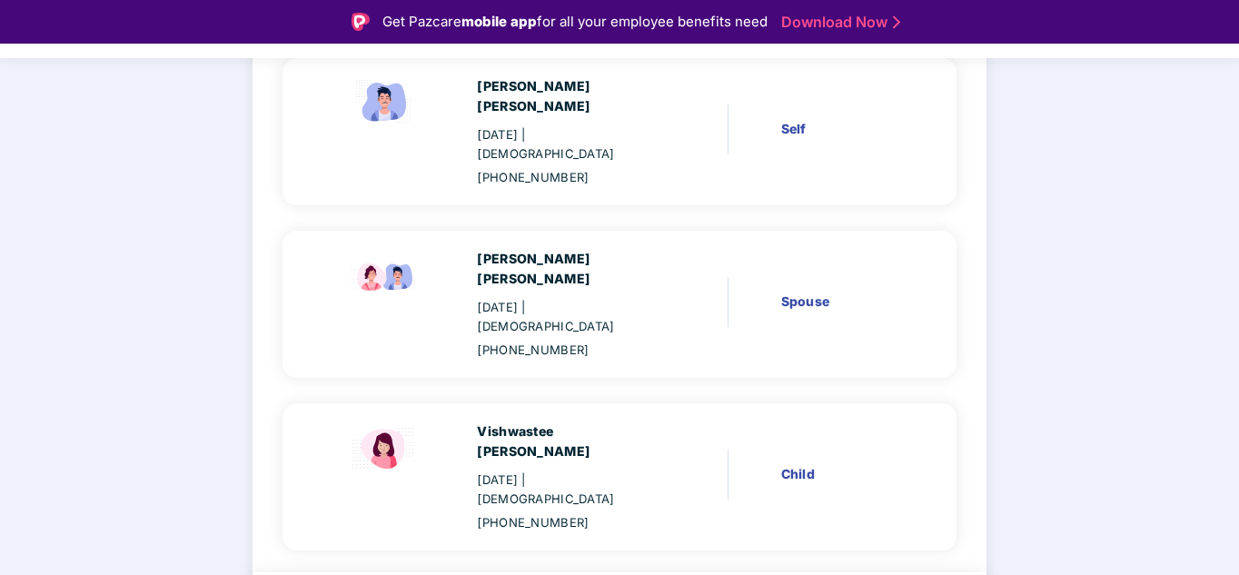
scroll to position [234, 0]
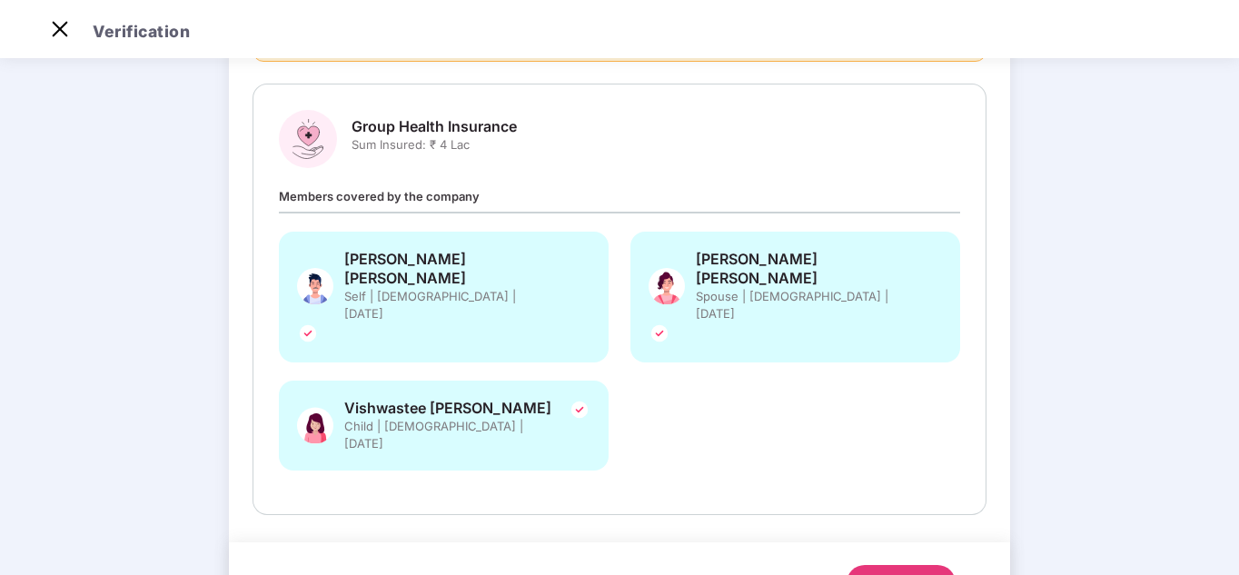
scroll to position [199, 0]
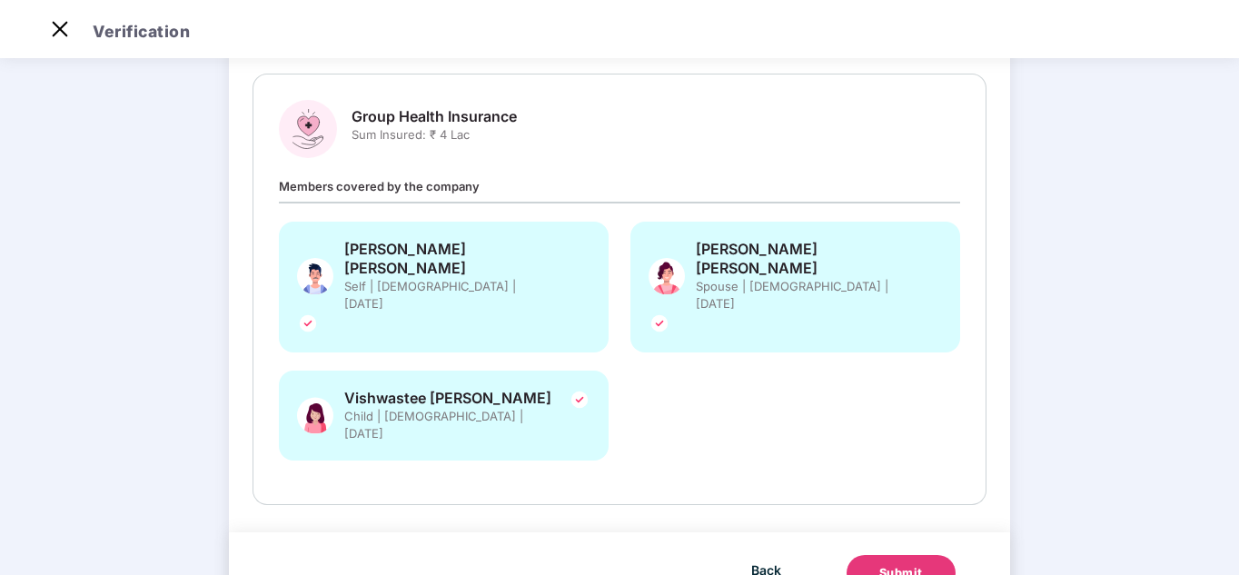
click at [912, 564] on div "Submit" at bounding box center [901, 573] width 44 height 18
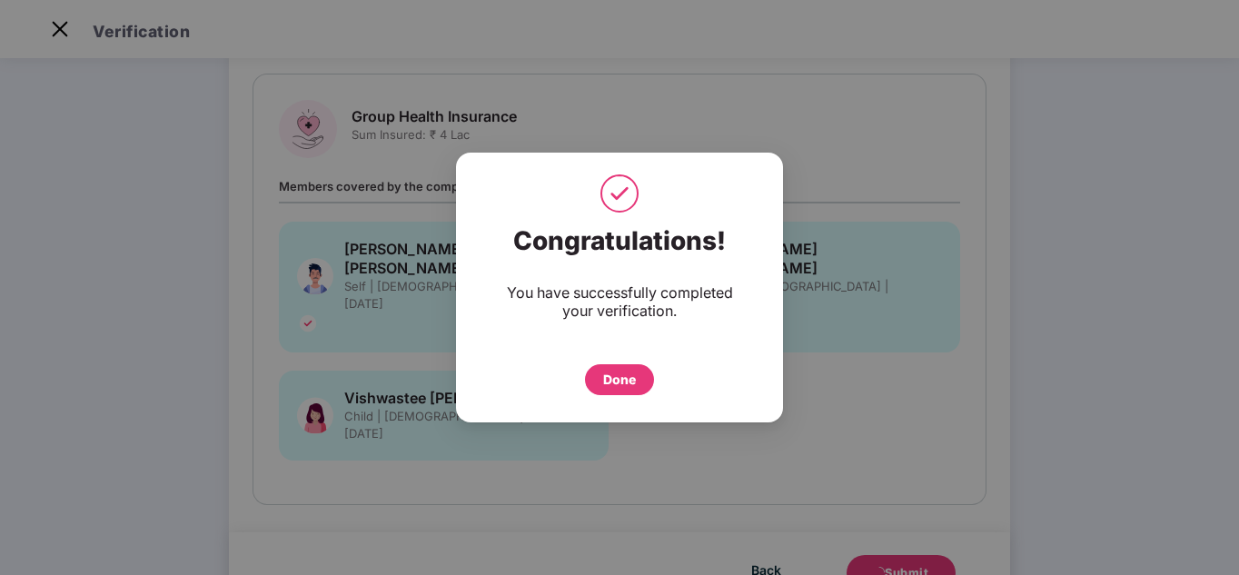
click at [624, 380] on div "Done" at bounding box center [619, 380] width 33 height 20
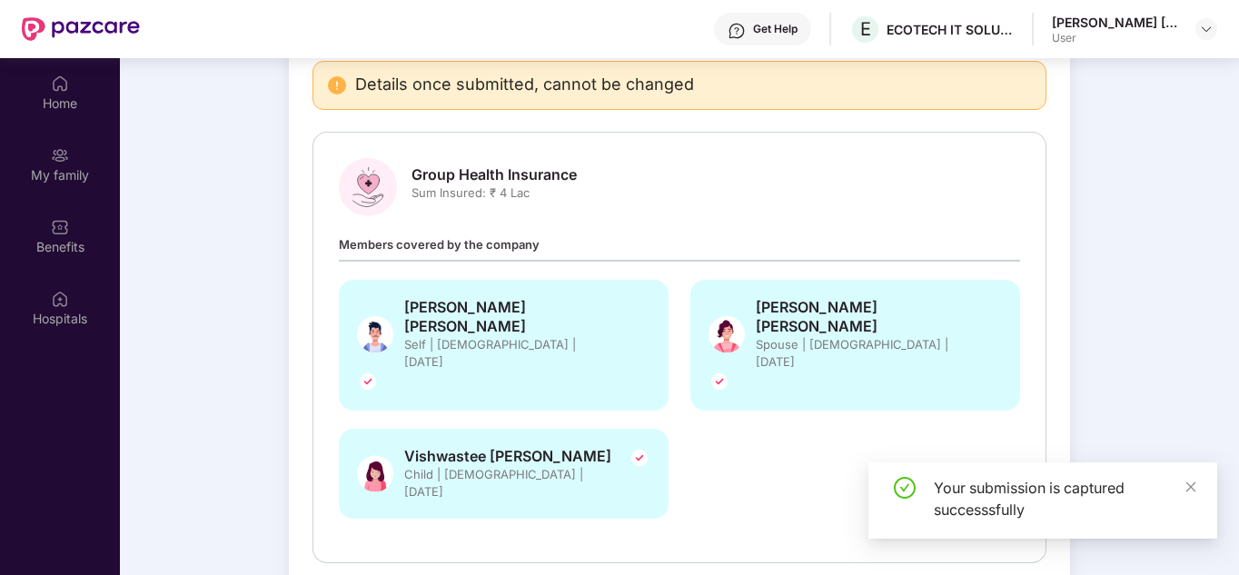
scroll to position [102, 0]
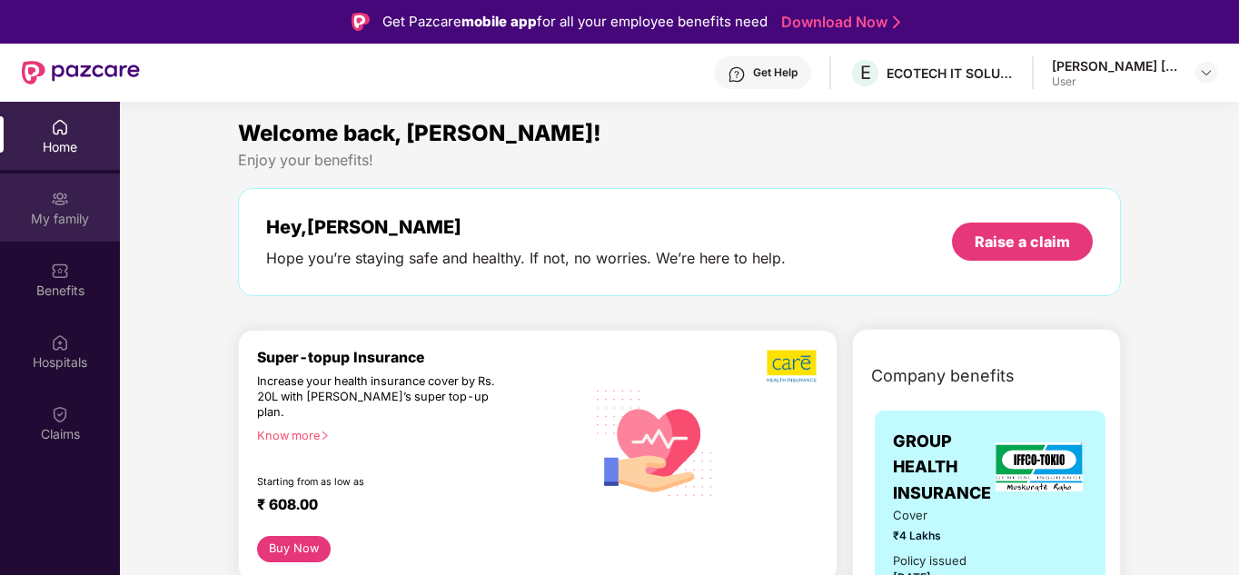
click at [65, 207] on img at bounding box center [60, 199] width 18 height 18
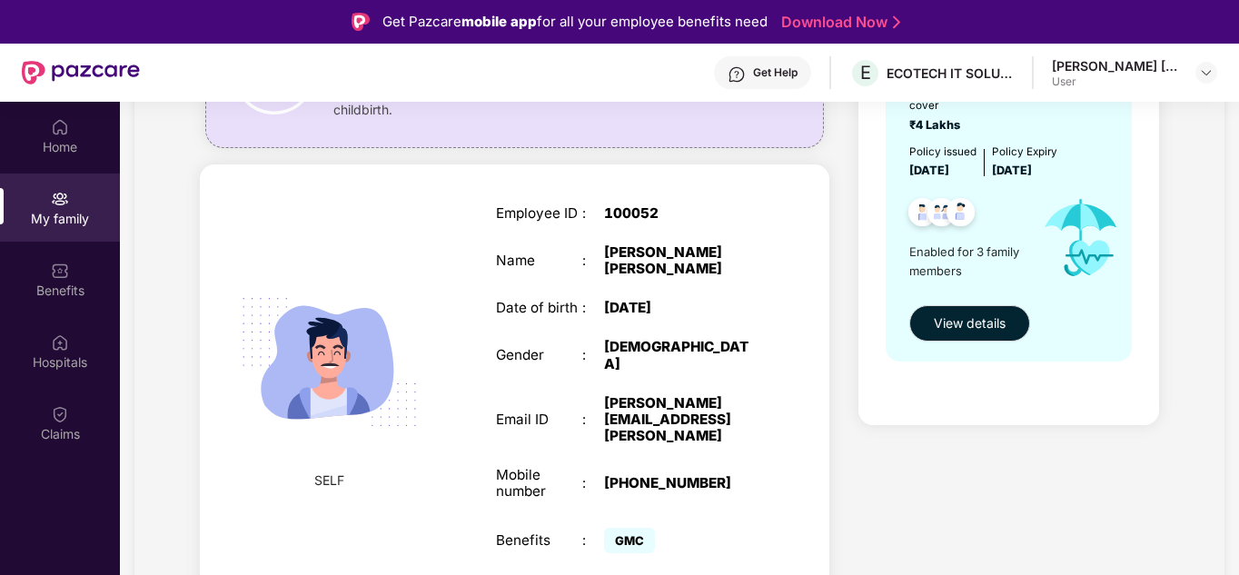
scroll to position [272, 0]
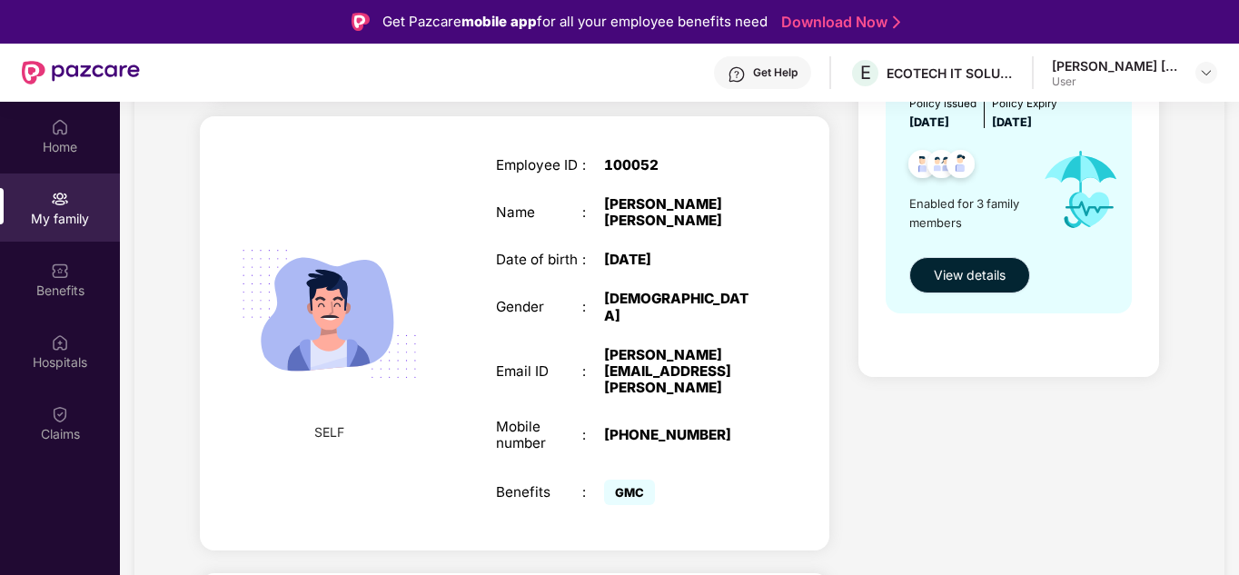
click at [986, 278] on span "View details" at bounding box center [970, 275] width 72 height 20
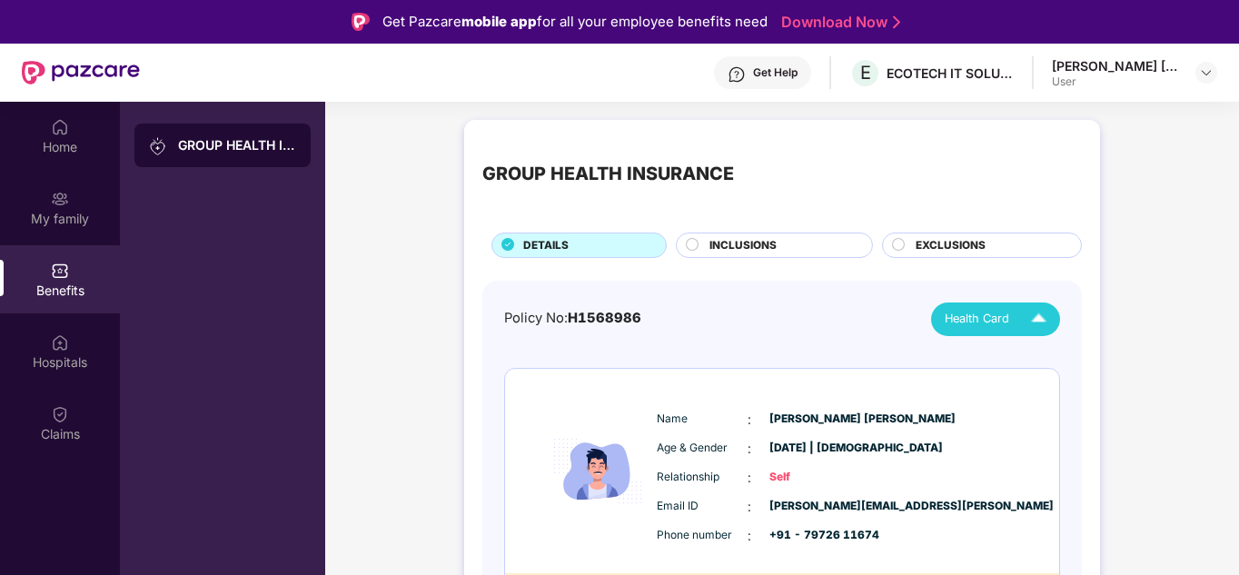
click at [1032, 325] on img at bounding box center [1039, 319] width 32 height 32
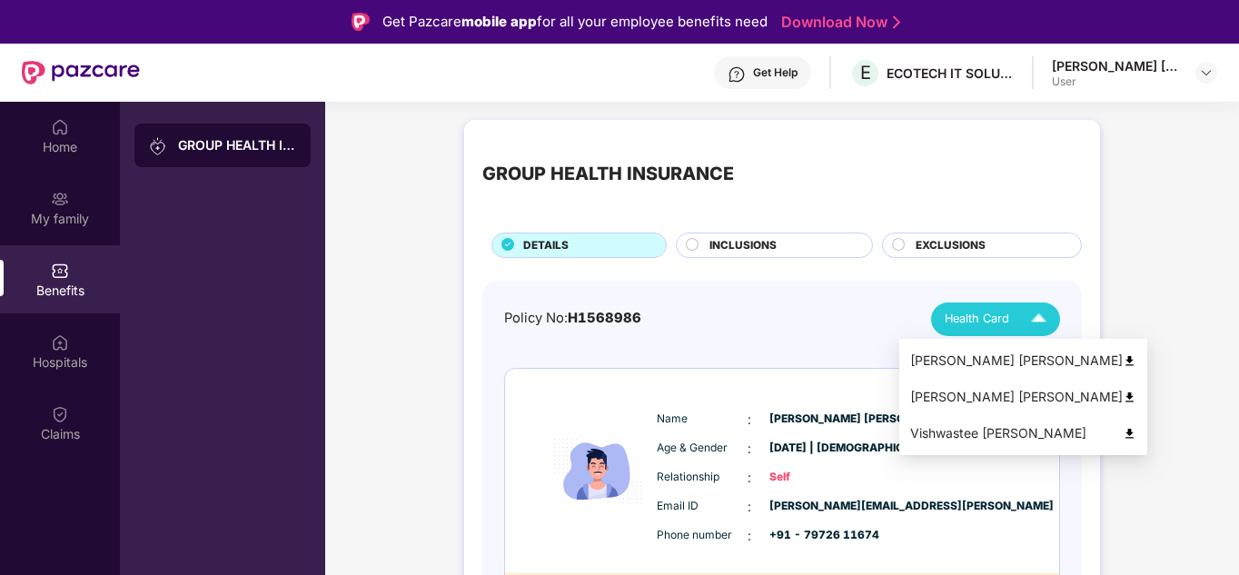
click at [1029, 359] on div "[PERSON_NAME] [PERSON_NAME]" at bounding box center [1023, 361] width 226 height 20
